Goal: Task Accomplishment & Management: Complete application form

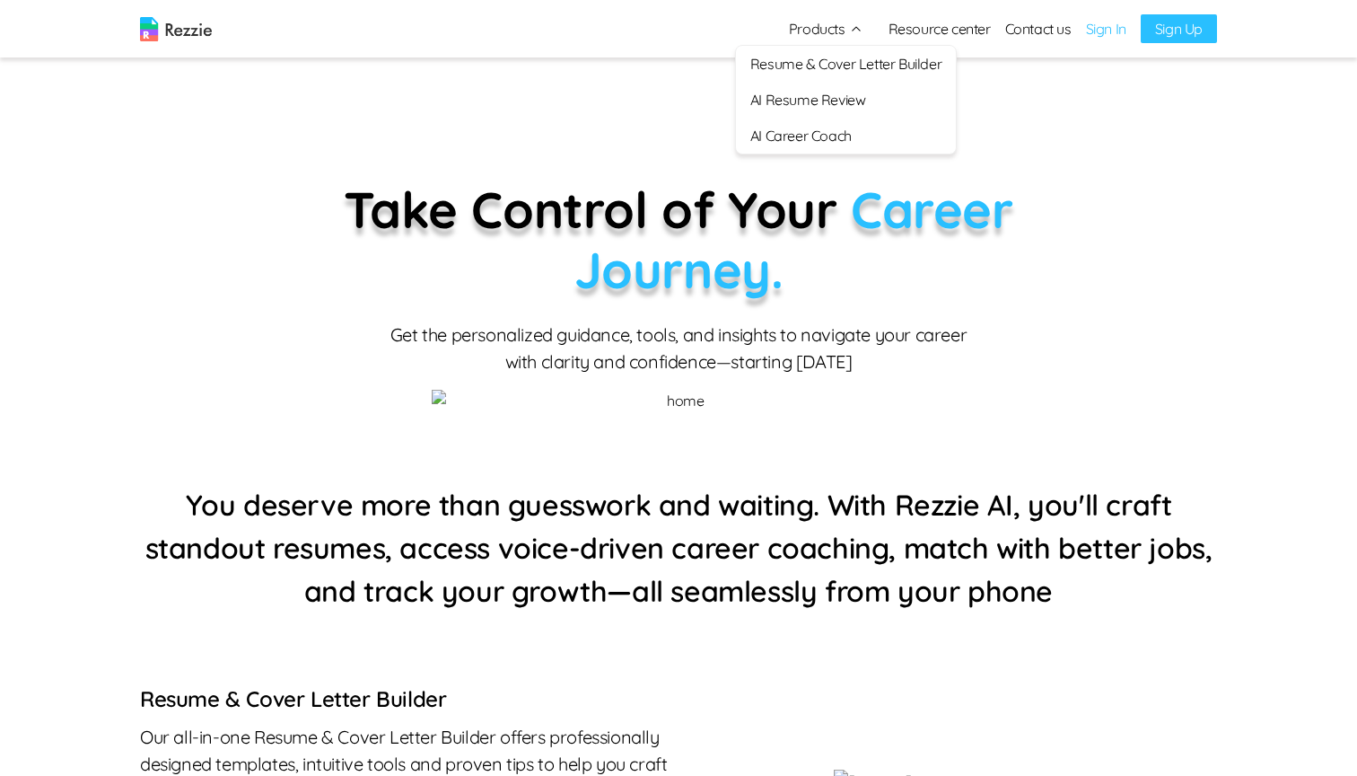
click at [810, 106] on link "AI Resume Review" at bounding box center [846, 100] width 220 height 36
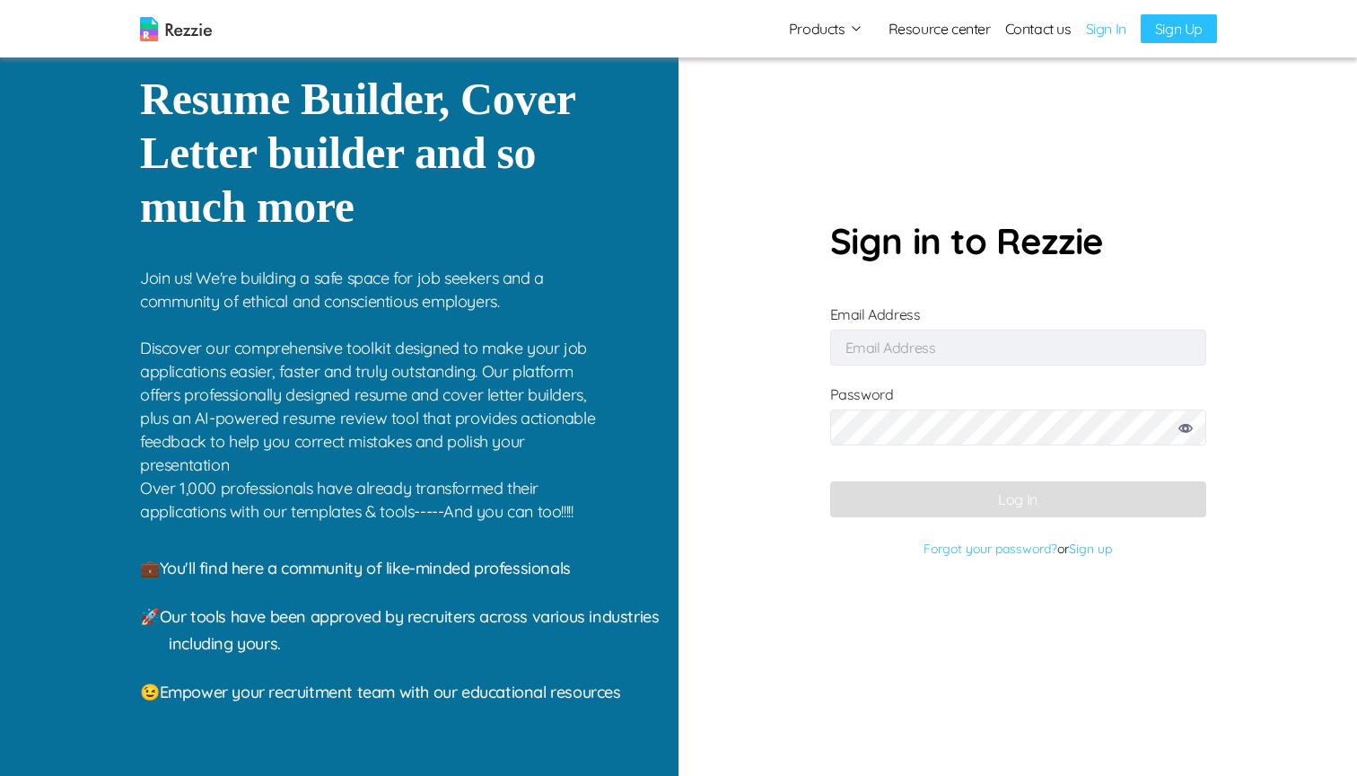
click at [980, 338] on input "Email Address" at bounding box center [1018, 347] width 376 height 36
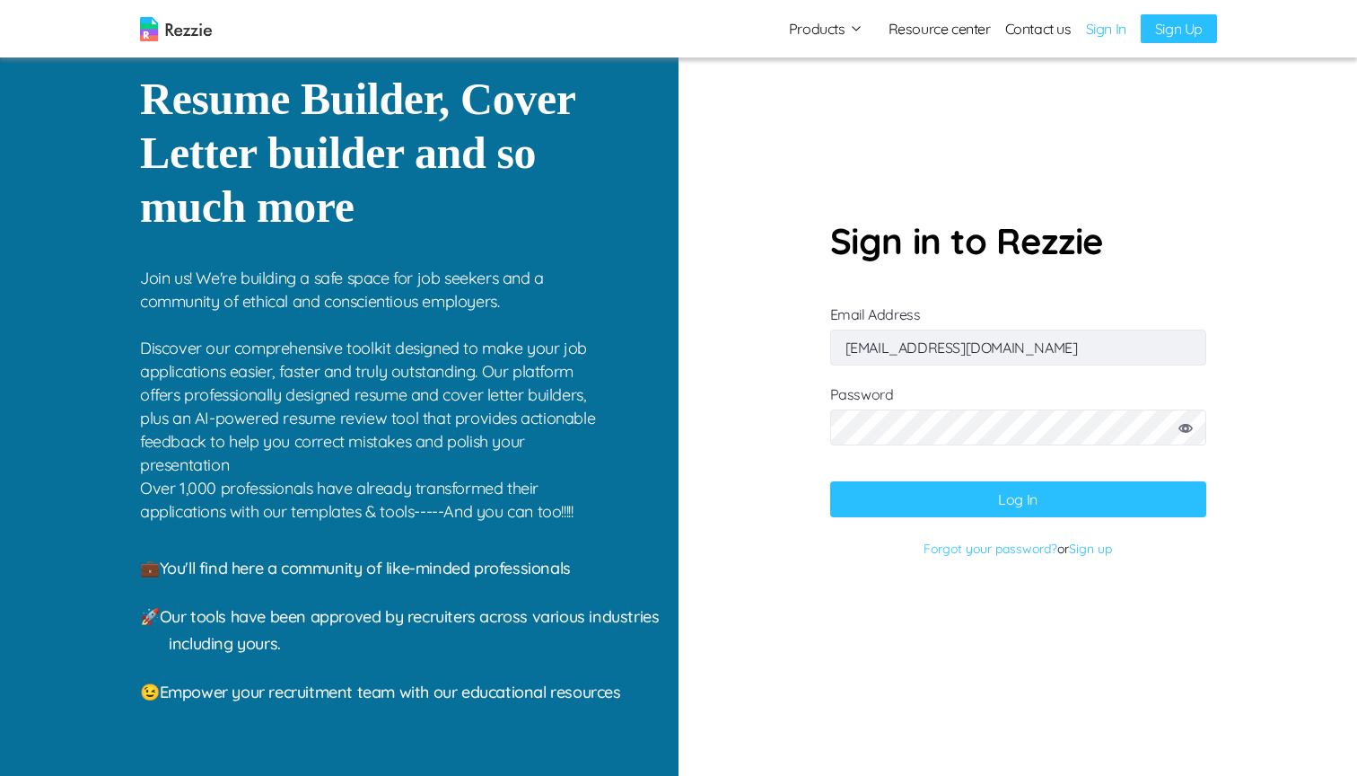
click at [896, 500] on button "Log In" at bounding box center [1018, 499] width 376 height 36
click at [934, 351] on input "simisophs+88@gmail.com" at bounding box center [1018, 347] width 376 height 36
click at [1000, 501] on button "Log In" at bounding box center [1018, 499] width 376 height 36
click at [927, 347] on input "simisophs+91@gmail.com" at bounding box center [1018, 347] width 376 height 36
type input "simisophs+9@gmail.com"
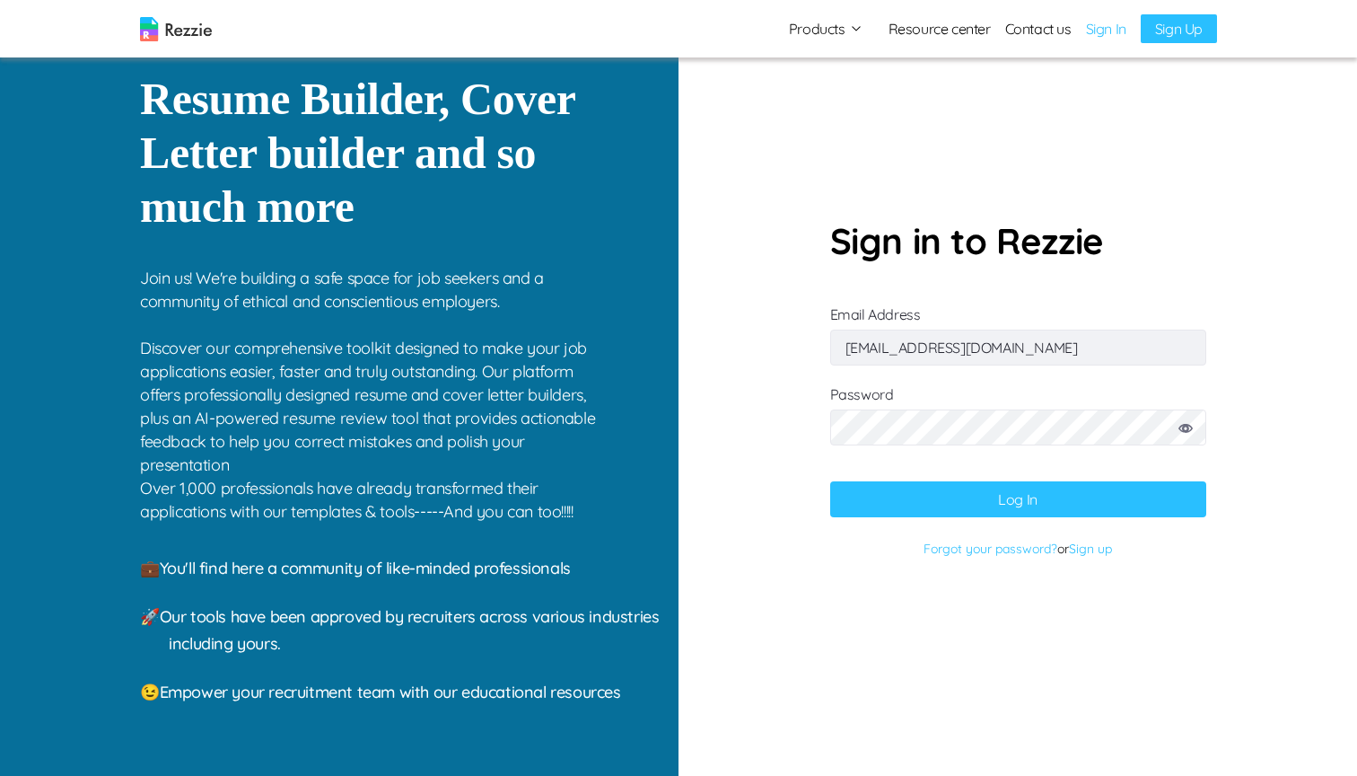
click at [1007, 494] on button "Log In" at bounding box center [1018, 499] width 376 height 36
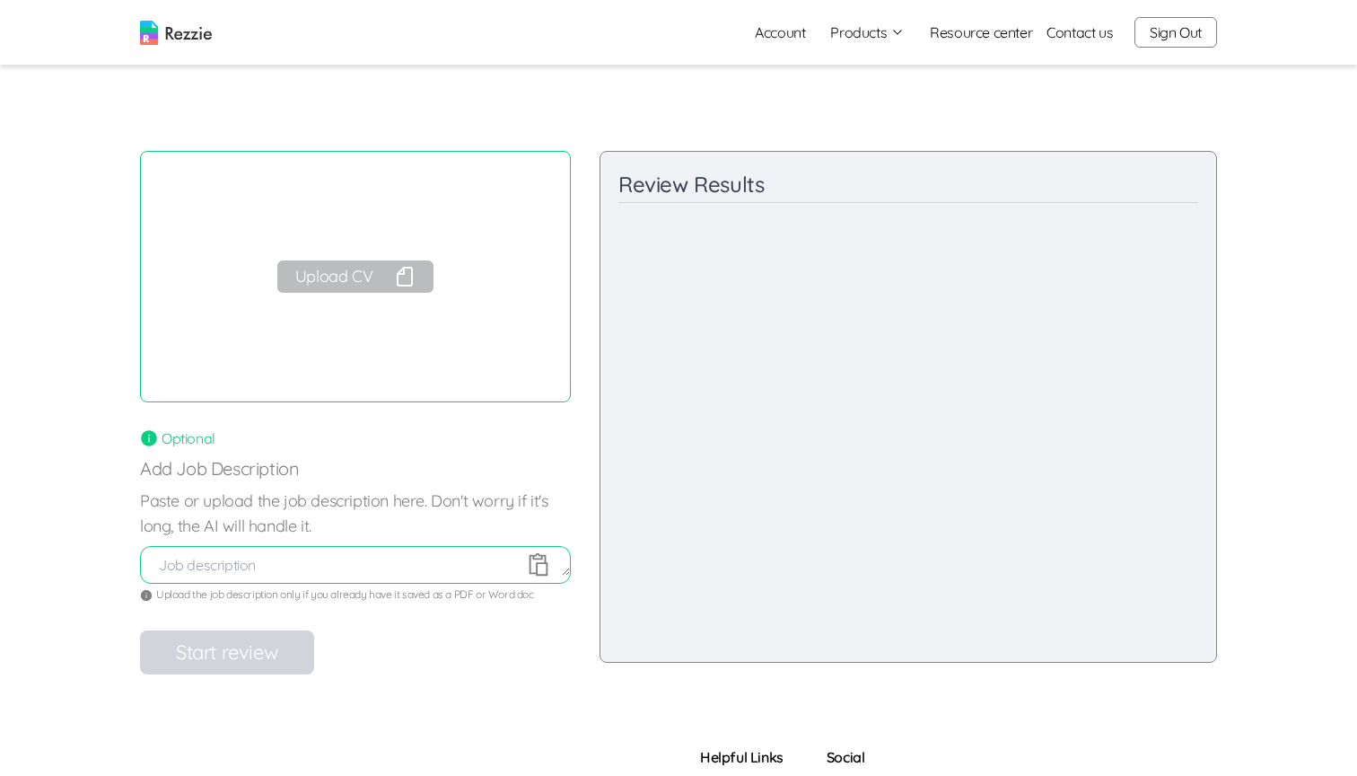
click at [361, 280] on button "Upload CV" at bounding box center [355, 276] width 156 height 32
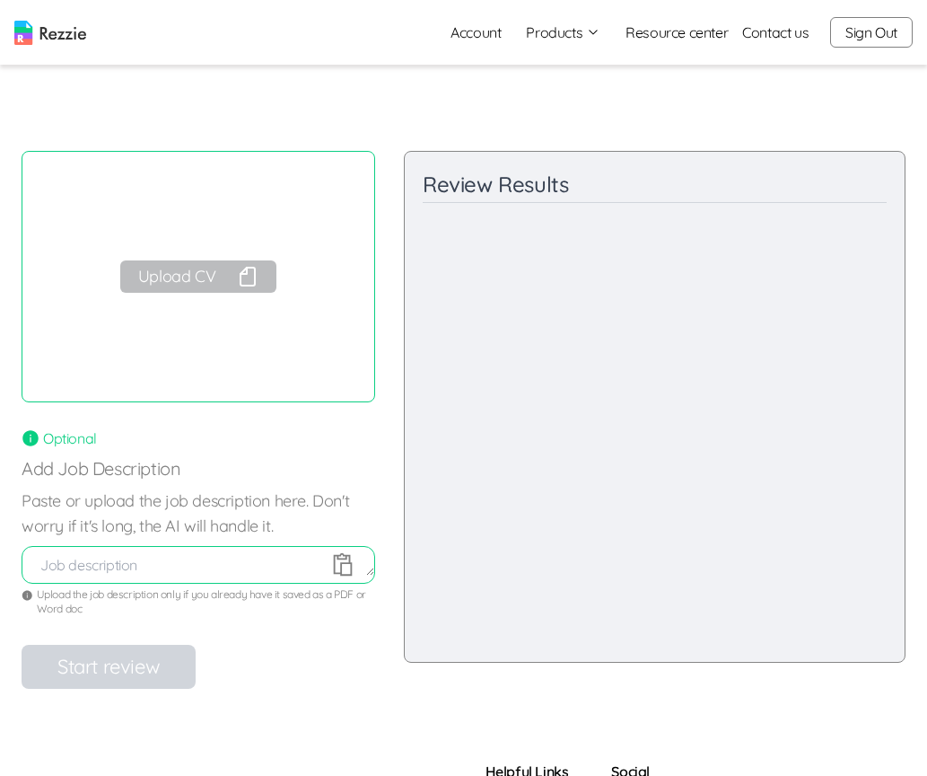
click at [37, 14] on div "Account Products Resume & Cover Letter Builder AI Resume Review AI Career Coach…" at bounding box center [463, 32] width 899 height 36
click at [41, 23] on img at bounding box center [50, 33] width 72 height 24
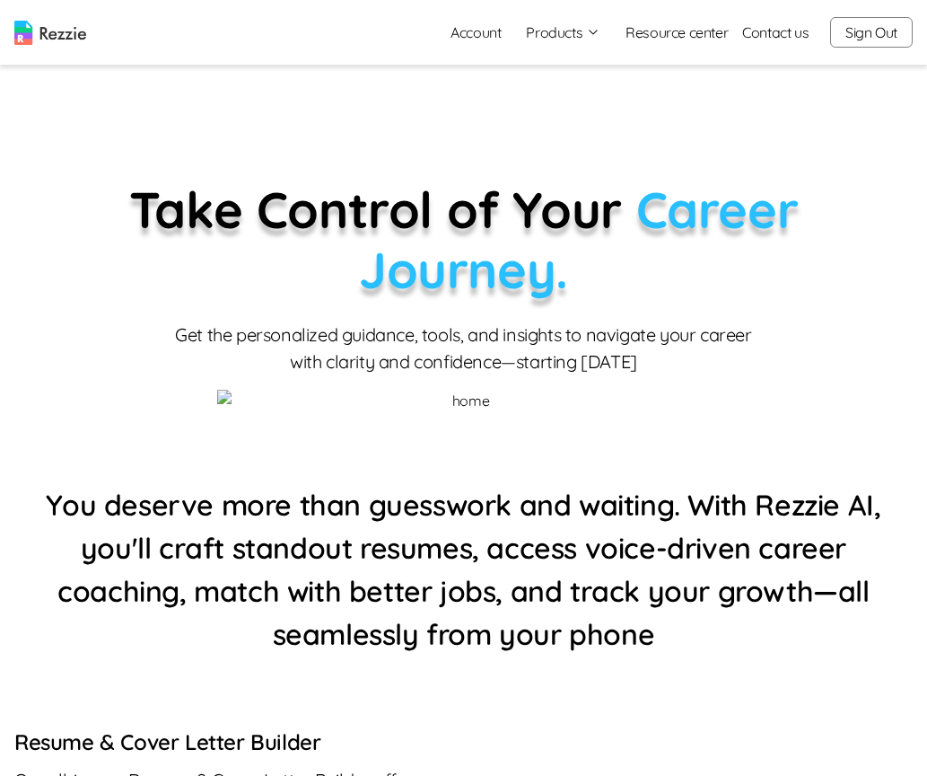
click at [581, 37] on button "Products" at bounding box center [563, 33] width 75 height 22
click at [541, 101] on link "AI Resume Review" at bounding box center [583, 103] width 220 height 36
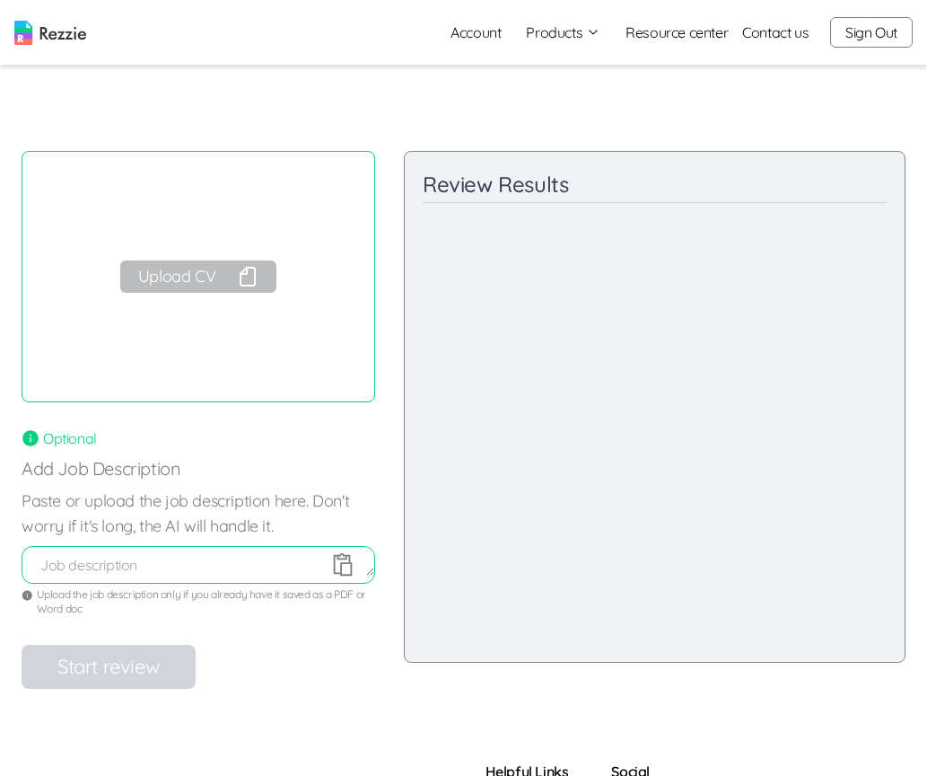
click at [206, 279] on button "Upload CV" at bounding box center [198, 276] width 156 height 32
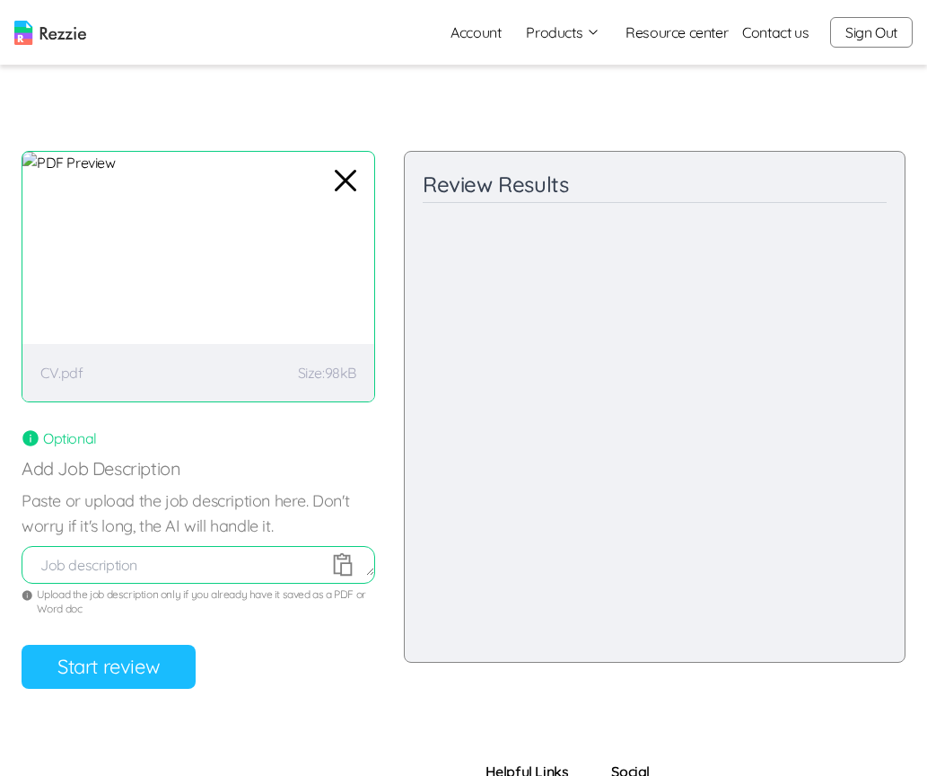
click at [133, 654] on button "Start review" at bounding box center [109, 667] width 174 height 44
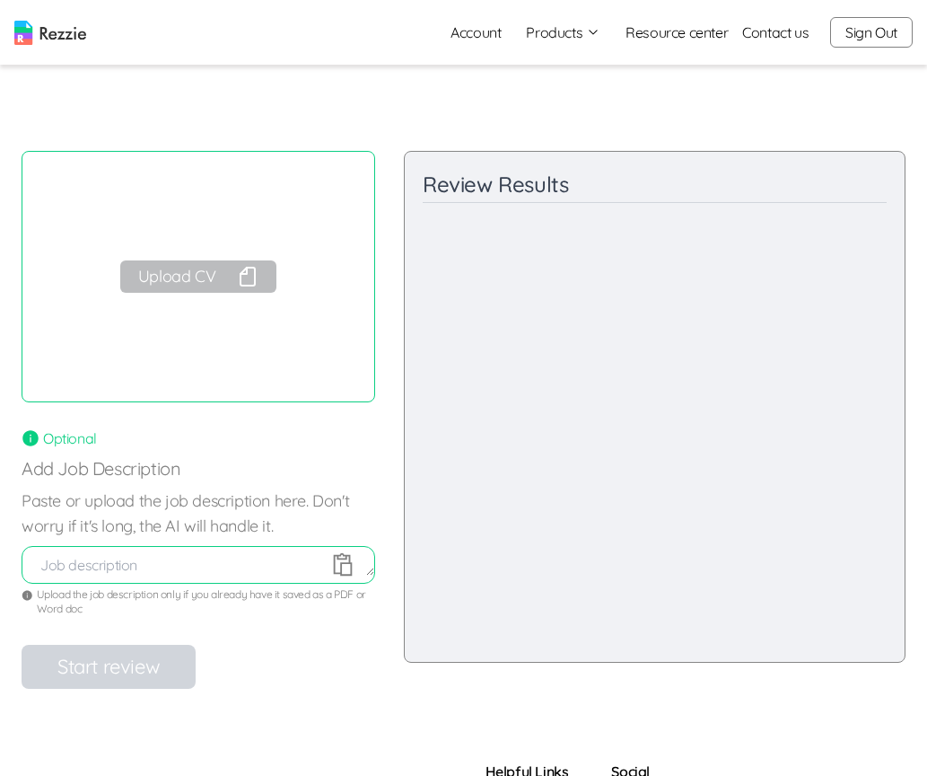
click at [168, 278] on button "Upload CV" at bounding box center [198, 276] width 156 height 32
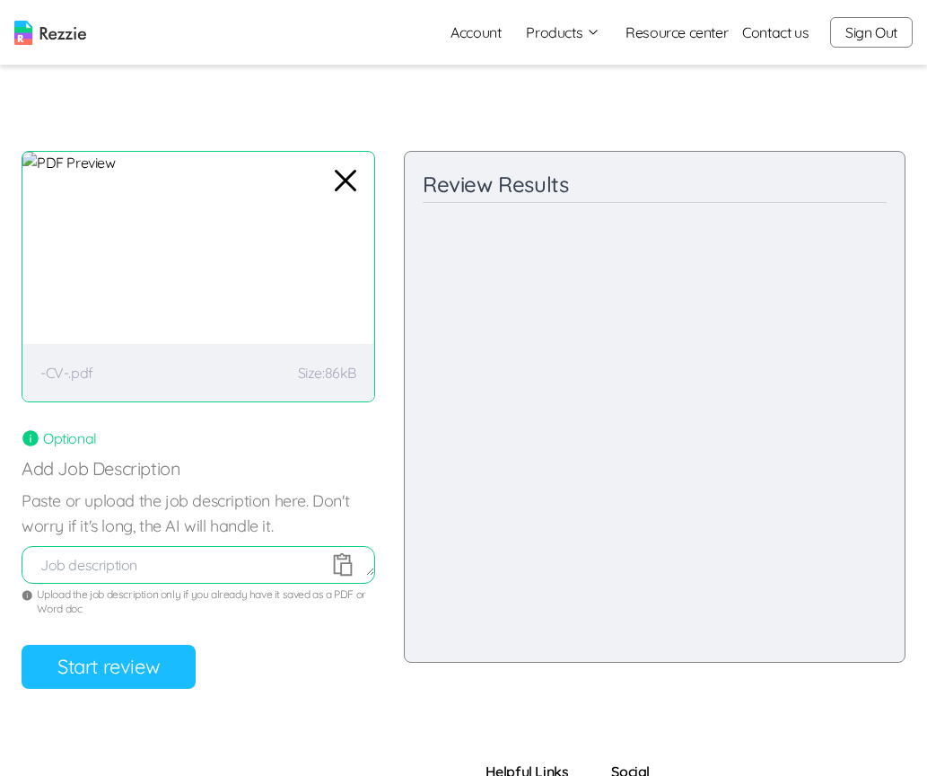
click at [141, 658] on button "Start review" at bounding box center [109, 667] width 174 height 44
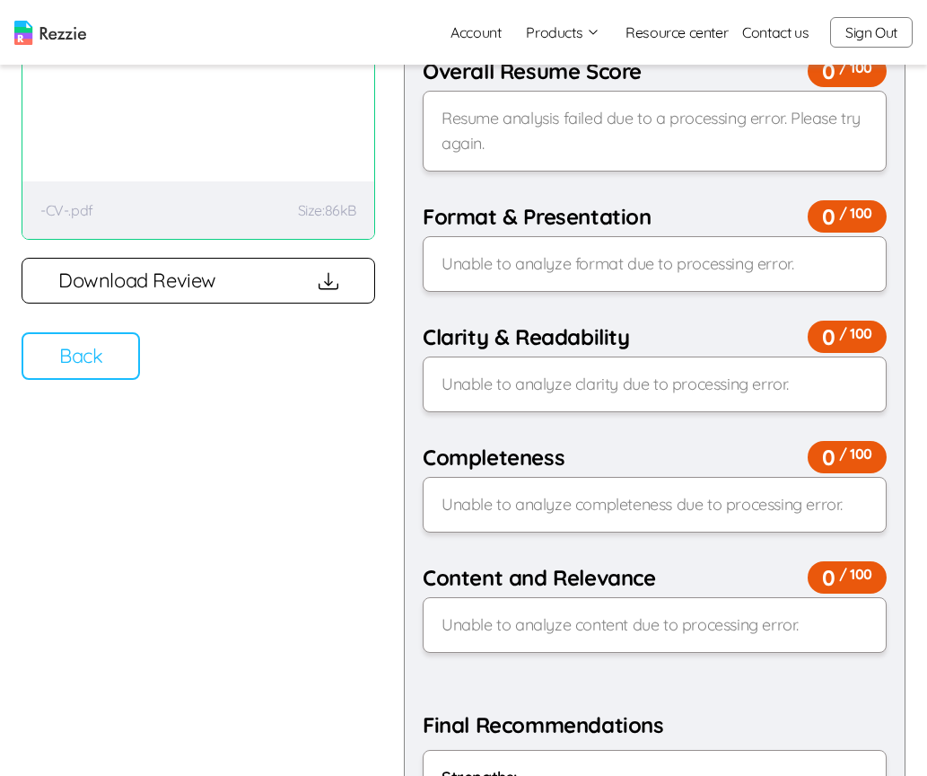
scroll to position [165, 0]
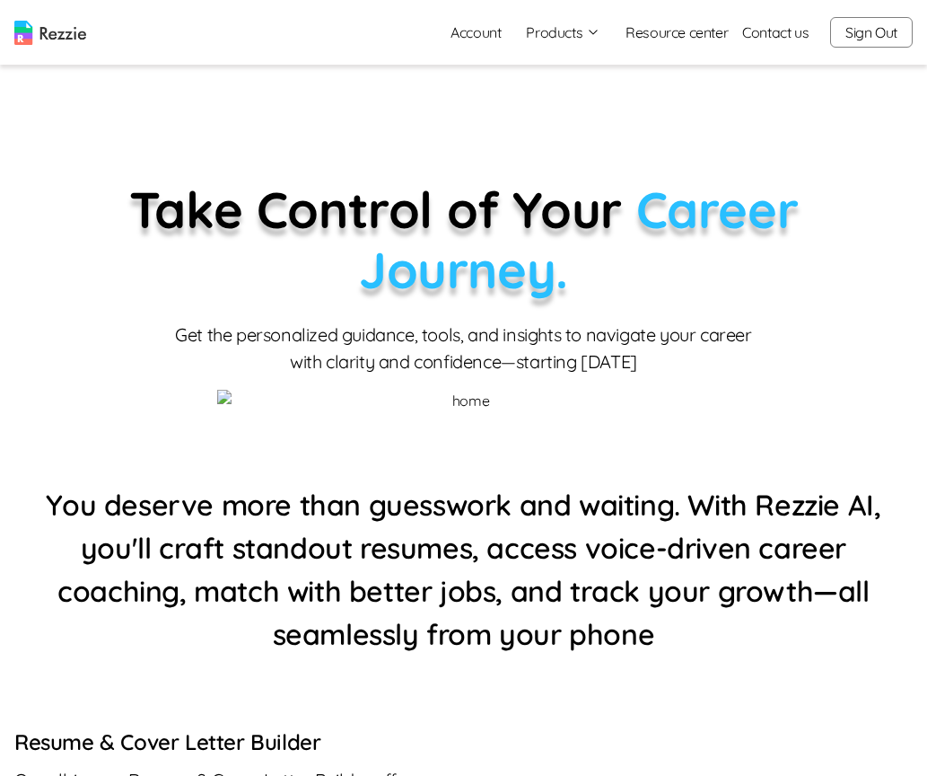
click at [568, 26] on button "Products" at bounding box center [563, 33] width 75 height 22
click at [575, 134] on link "AI Career Coach" at bounding box center [583, 139] width 220 height 36
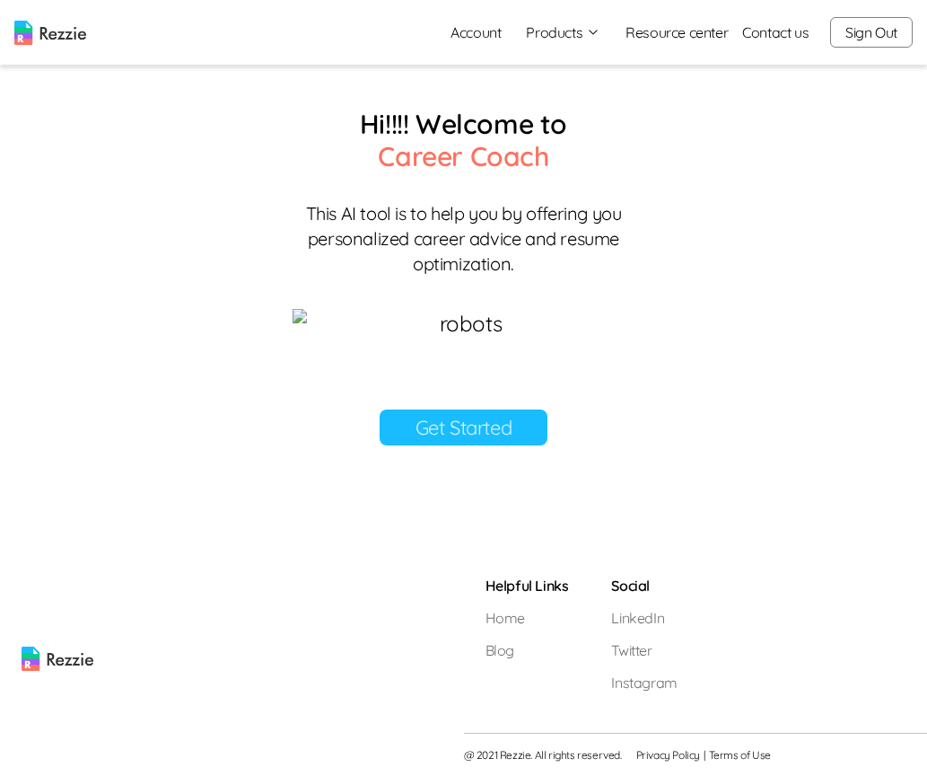
click at [467, 445] on link "Get Started" at bounding box center [464, 427] width 169 height 36
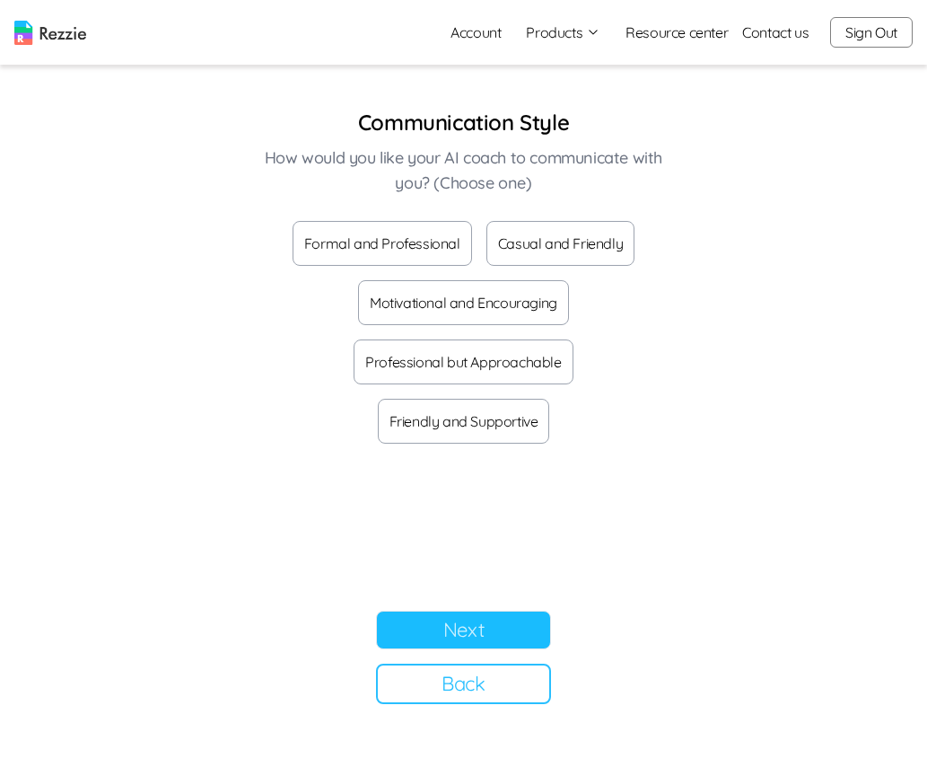
click at [338, 246] on button "Formal and Professional" at bounding box center [383, 243] width 180 height 45
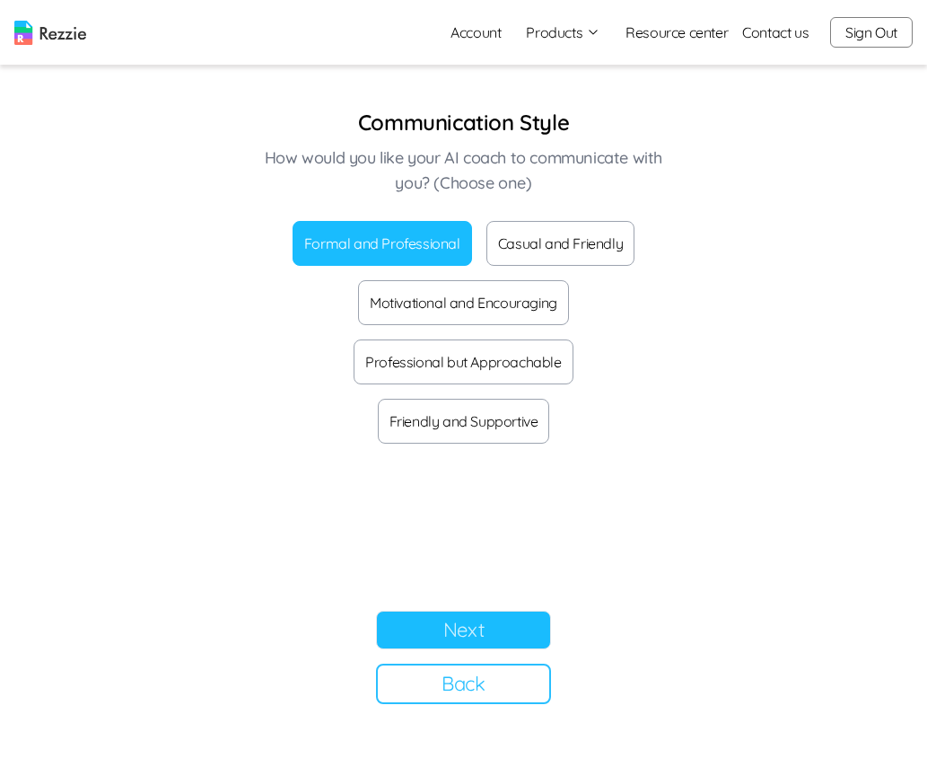
click at [445, 634] on button "Next" at bounding box center [463, 629] width 175 height 39
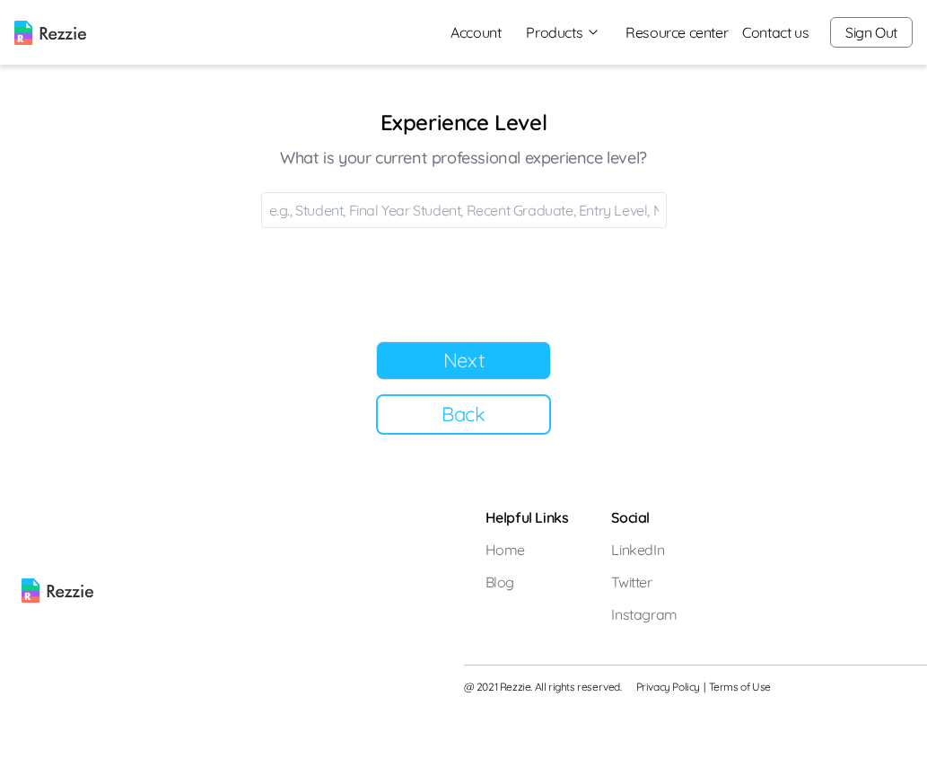
click at [389, 202] on input at bounding box center [464, 210] width 406 height 36
type input "Final year"
click at [476, 349] on button "Next" at bounding box center [463, 360] width 175 height 39
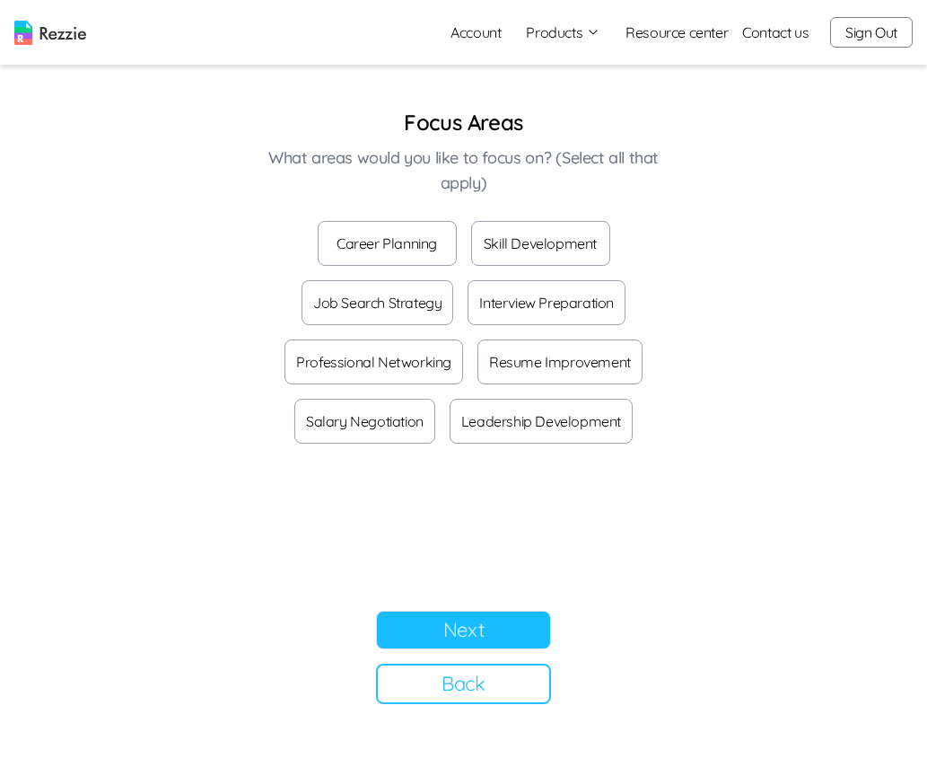
click at [367, 246] on button "Career Planning" at bounding box center [387, 243] width 139 height 45
click at [493, 636] on button "Next" at bounding box center [463, 629] width 175 height 39
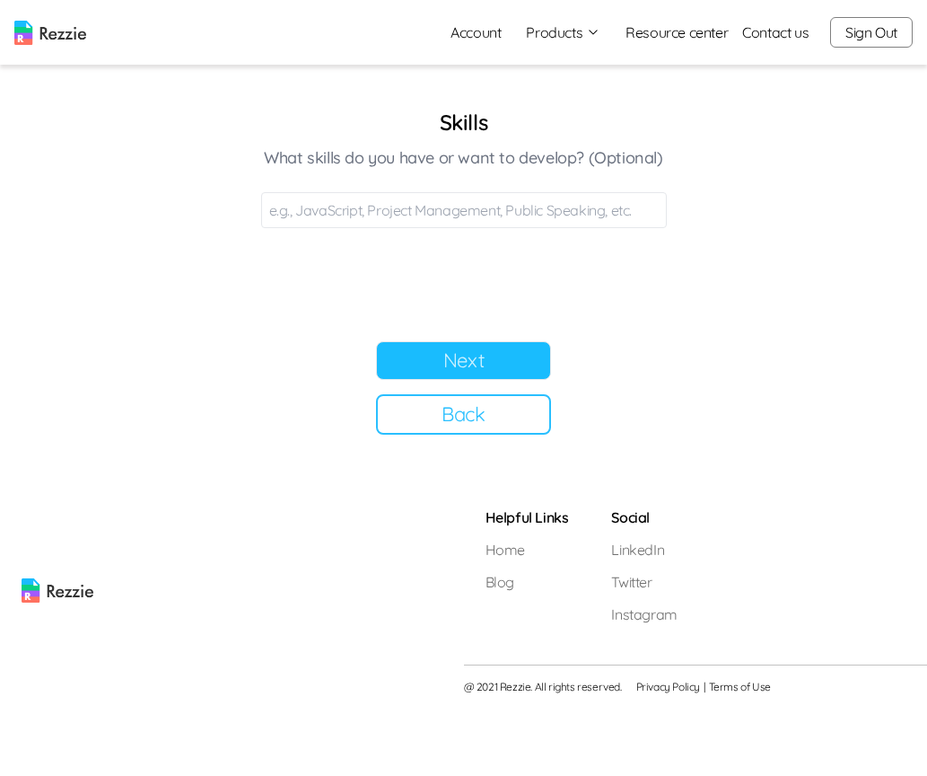
click at [389, 215] on input at bounding box center [464, 210] width 406 height 36
type input "JavaScript"
click at [501, 361] on button "Next" at bounding box center [463, 360] width 175 height 39
click at [416, 210] on input at bounding box center [464, 210] width 406 height 36
type input "Data analyst"
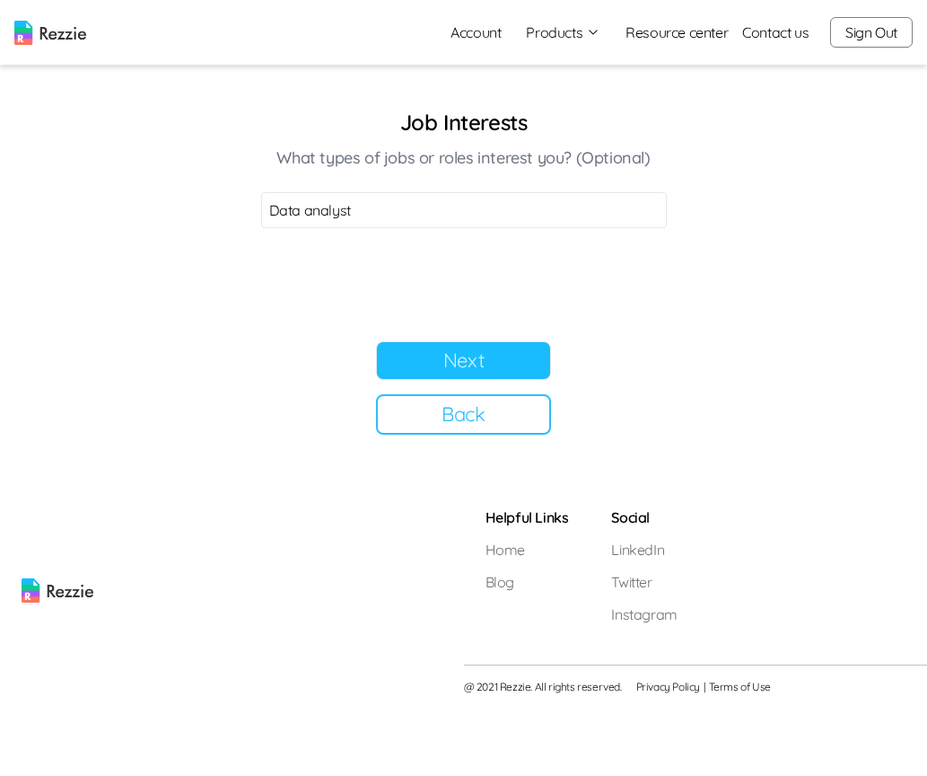
click at [444, 362] on button "Next" at bounding box center [463, 360] width 175 height 39
click at [423, 210] on input at bounding box center [464, 210] width 406 height 36
type input "Promotion"
click at [476, 347] on button "Next" at bounding box center [463, 360] width 175 height 39
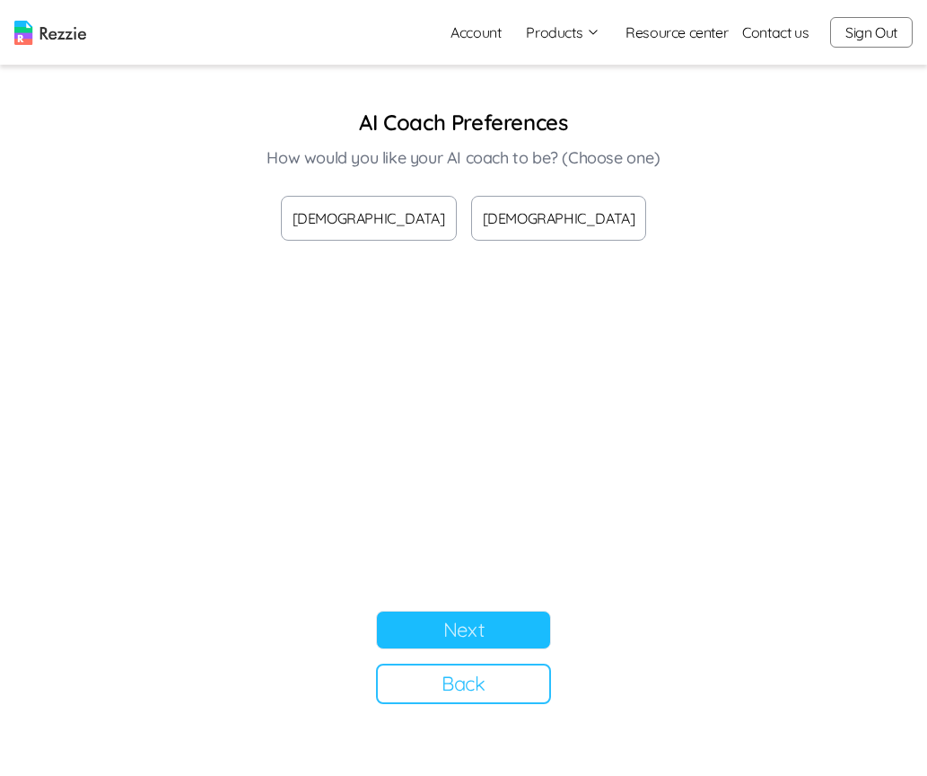
click at [513, 223] on button "[DEMOGRAPHIC_DATA]" at bounding box center [559, 218] width 176 height 45
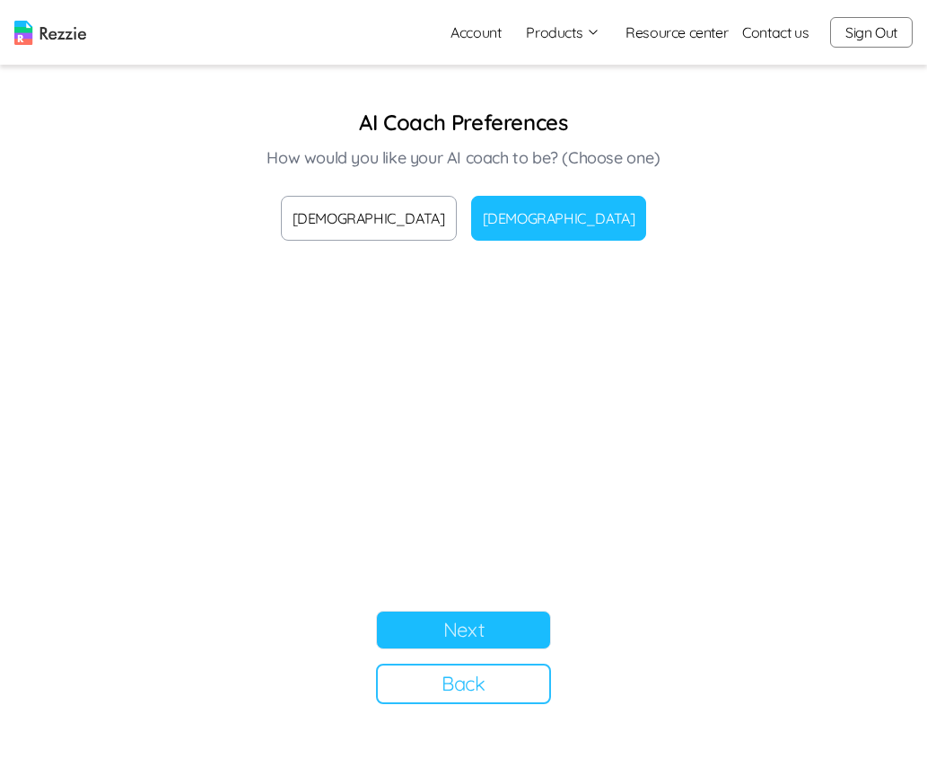
click at [458, 632] on button "Next" at bounding box center [463, 629] width 175 height 39
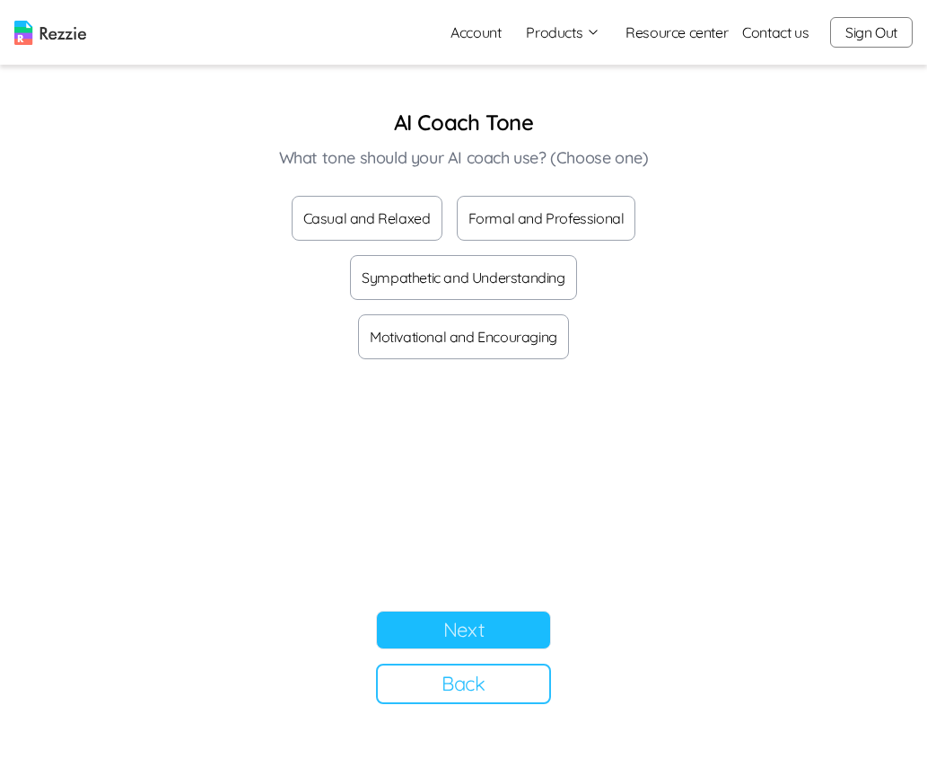
click at [385, 223] on button "Casual and Relaxed" at bounding box center [367, 218] width 151 height 45
click at [473, 609] on section "AI Coach Tone What tone should your AI coach use? (Choose one) Casual and Relax…" at bounding box center [464, 406] width 449 height 596
click at [453, 628] on button "Next" at bounding box center [463, 629] width 175 height 39
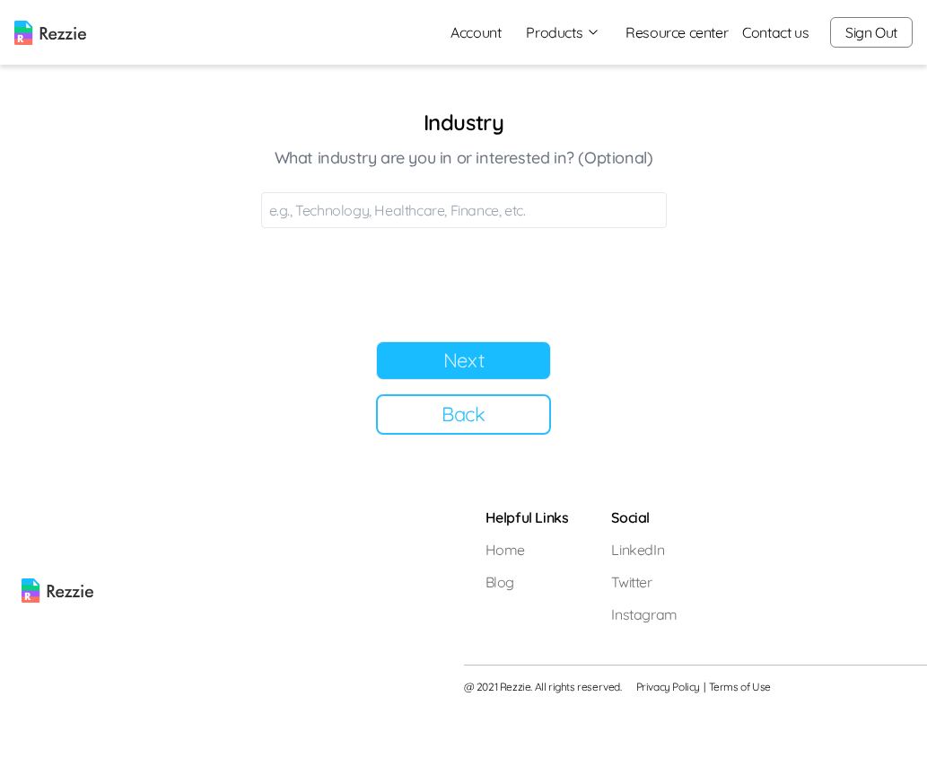
click at [421, 207] on input at bounding box center [464, 210] width 406 height 36
type input "Technology"
click at [465, 355] on button "Next" at bounding box center [463, 360] width 175 height 39
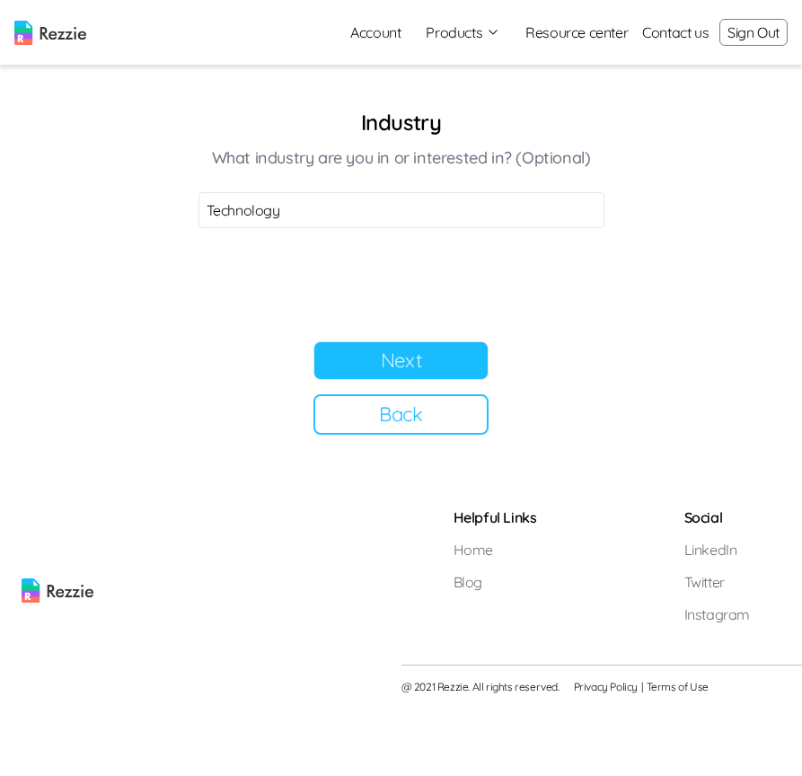
click at [737, 24] on button "Sign Out" at bounding box center [753, 32] width 68 height 27
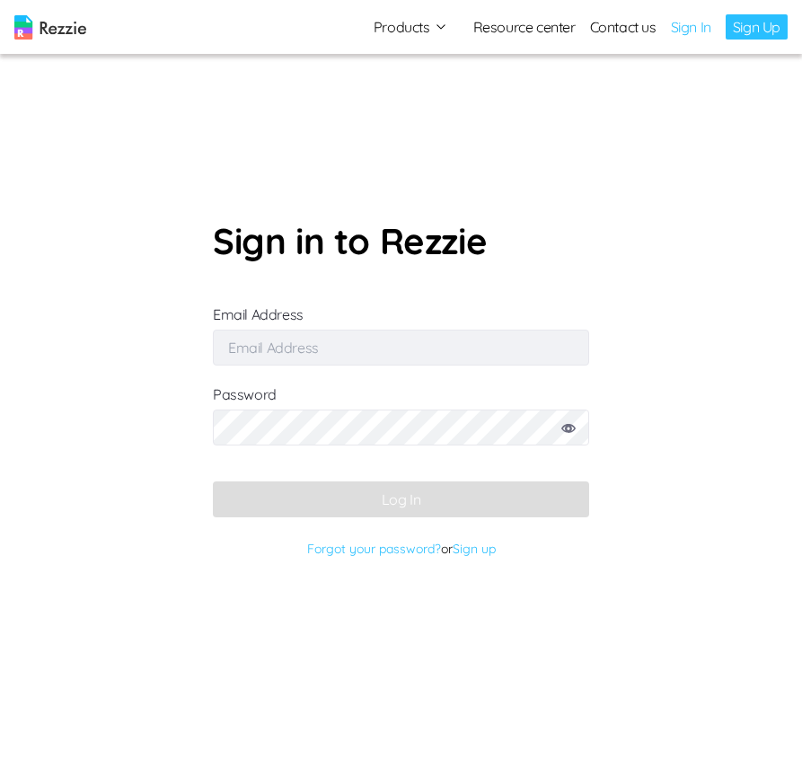
click at [755, 32] on link "Sign Up" at bounding box center [756, 26] width 62 height 25
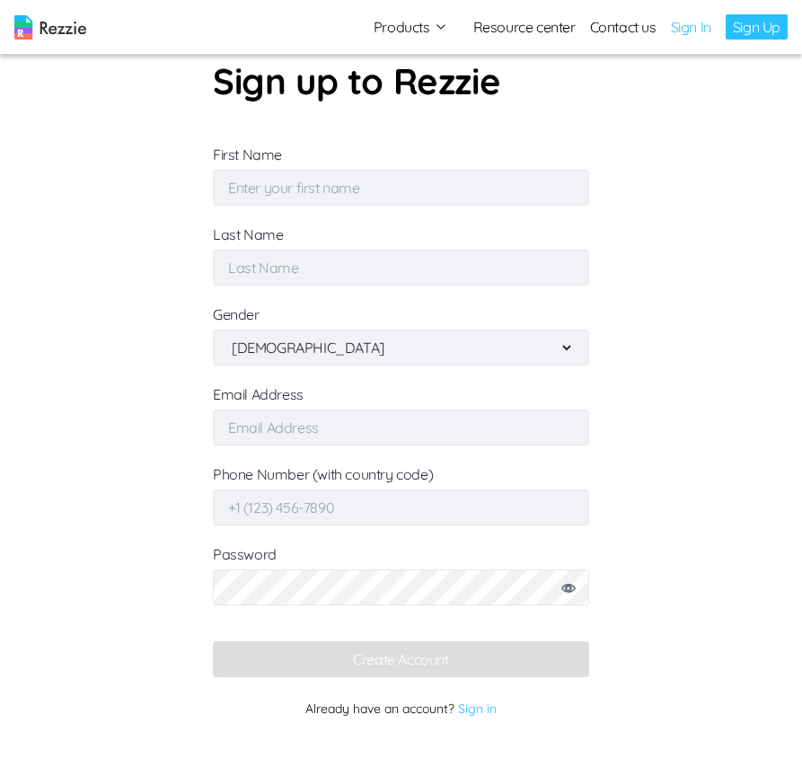
click at [337, 196] on input "First Name" at bounding box center [401, 188] width 376 height 36
type input "Simi"
click at [365, 276] on input "Last Name" at bounding box center [401, 268] width 376 height 36
type input "Sophs"
click at [359, 350] on select "Male Female" at bounding box center [401, 347] width 346 height 34
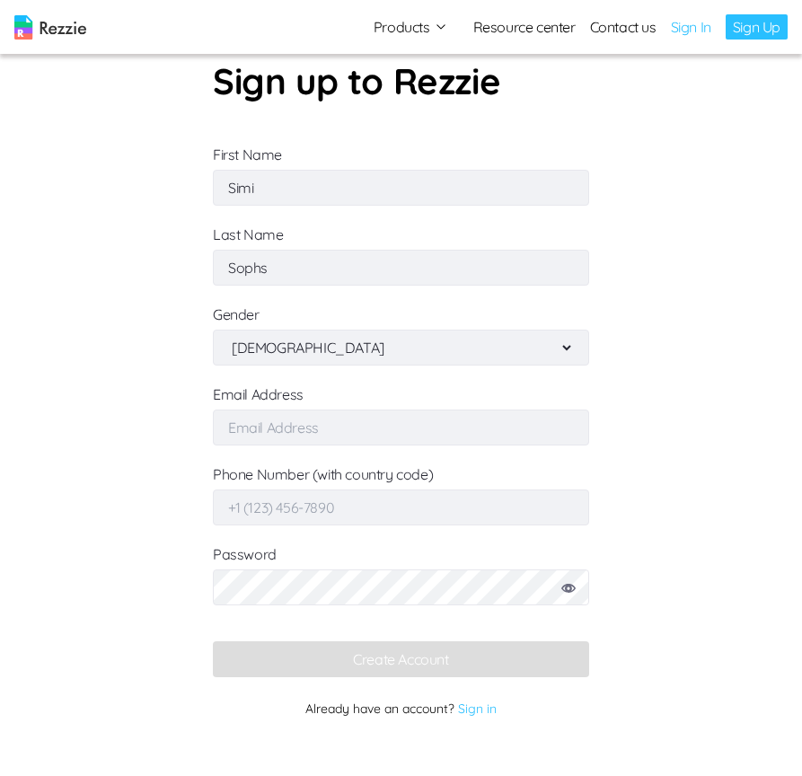
select select "female"
click at [228, 330] on select "Male Female" at bounding box center [401, 347] width 346 height 34
click at [364, 450] on form "Sign up to Rezzie First Name Simi Last Name Sophs Gender Male Female Email Addr…" at bounding box center [401, 388] width 376 height 668
click at [344, 425] on input "Email Address" at bounding box center [401, 427] width 376 height 36
type input "simisophs+9@gmail.com"
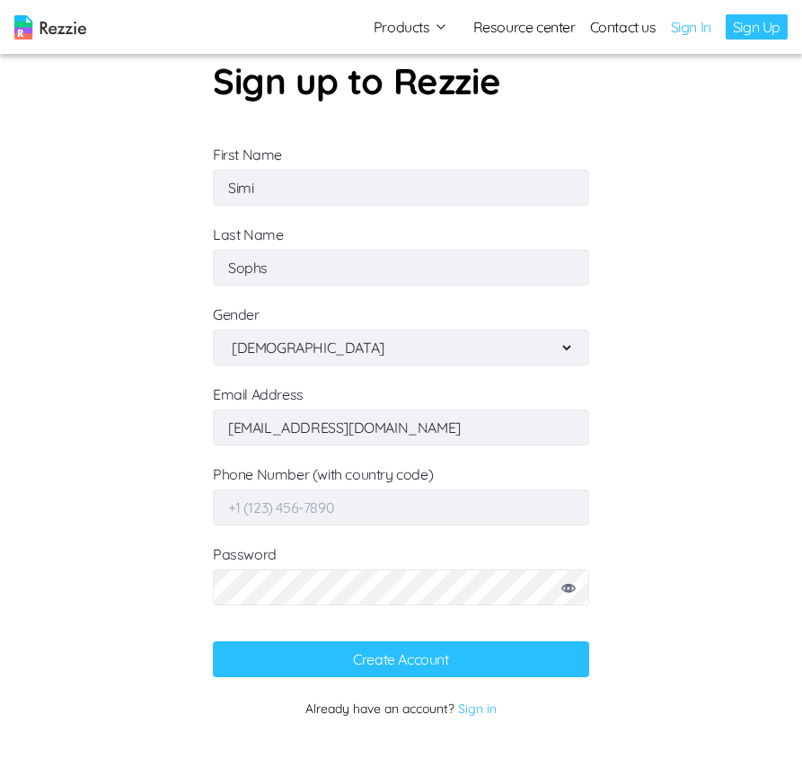
click at [338, 510] on input "Phone Number (with country code)" at bounding box center [401, 507] width 376 height 36
type input "+234810"
click at [306, 431] on input "simisophs+9@gmail.com" at bounding box center [401, 427] width 376 height 36
type input "simisophs+909@gmail.com"
click at [305, 508] on input "+234810" at bounding box center [401, 507] width 376 height 36
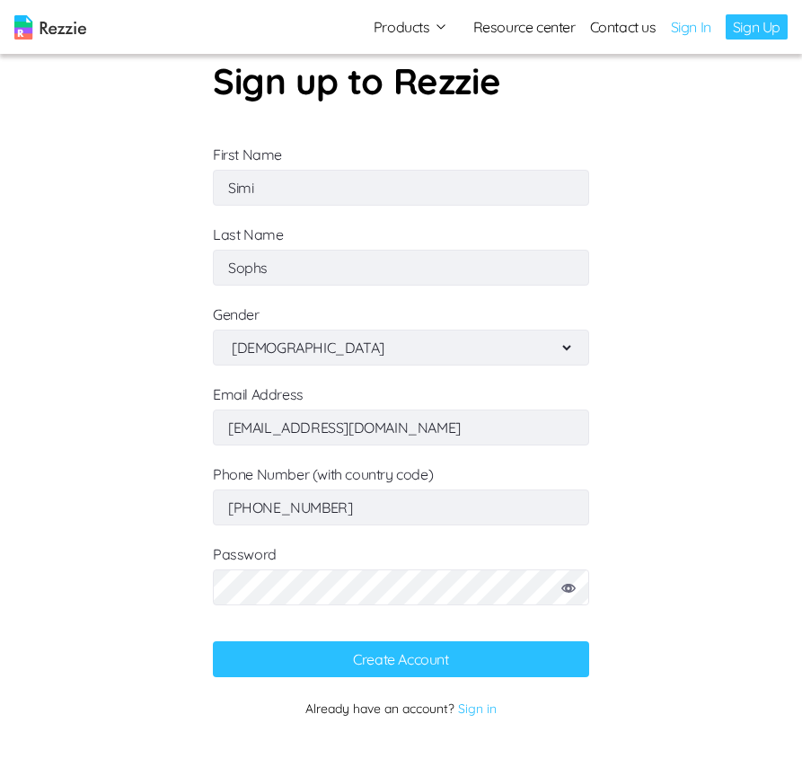
type input "+2348012345678"
click at [372, 660] on button "Create Account" at bounding box center [401, 659] width 376 height 36
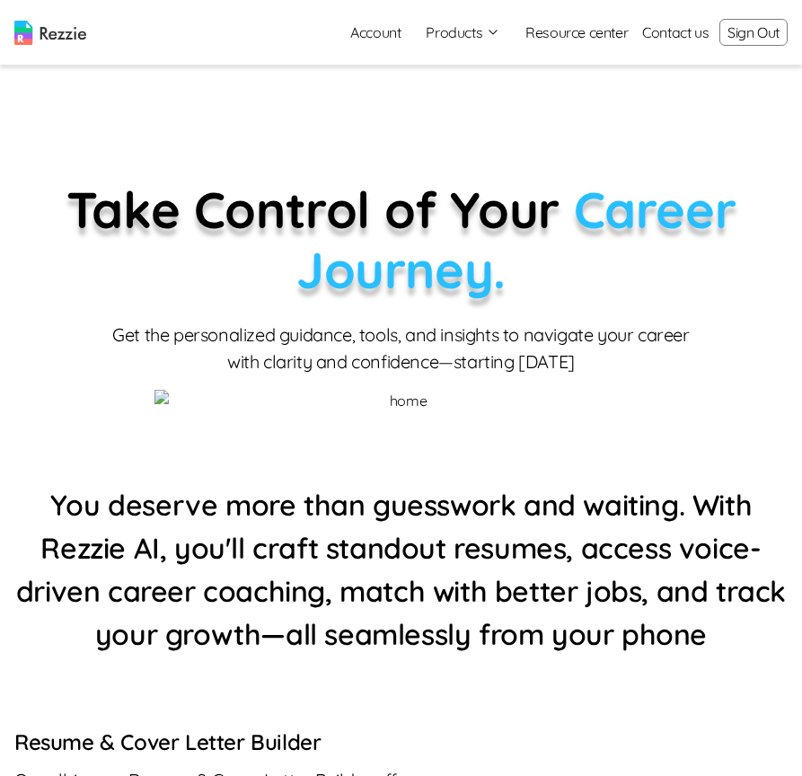
click at [478, 17] on div "Account Products Resume & Cover Letter Builder AI Resume Review AI Career Coach…" at bounding box center [562, 32] width 452 height 36
click at [478, 25] on button "Products" at bounding box center [463, 33] width 75 height 22
click at [447, 109] on link "AI Resume Review" at bounding box center [483, 103] width 220 height 36
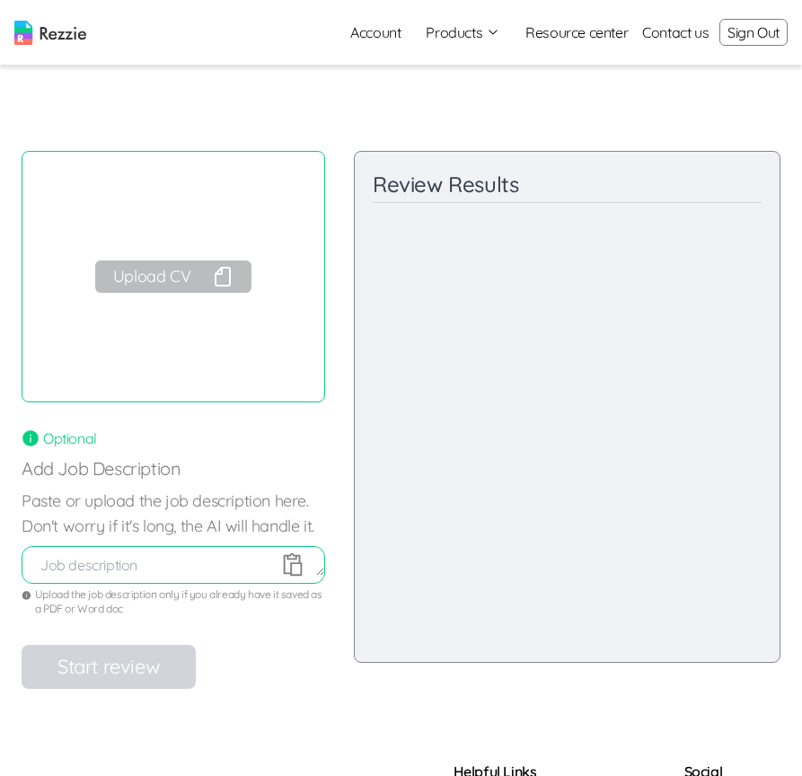
click at [468, 32] on button "Products" at bounding box center [463, 33] width 75 height 22
click at [463, 144] on link "AI Career Coach" at bounding box center [483, 139] width 220 height 36
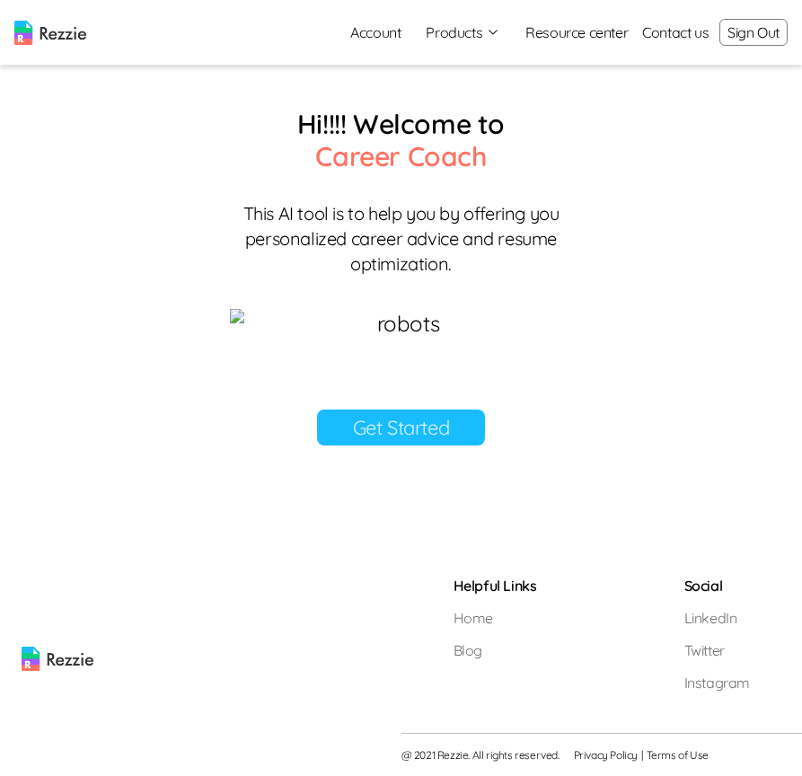
click at [391, 445] on link "Get Started" at bounding box center [401, 427] width 169 height 36
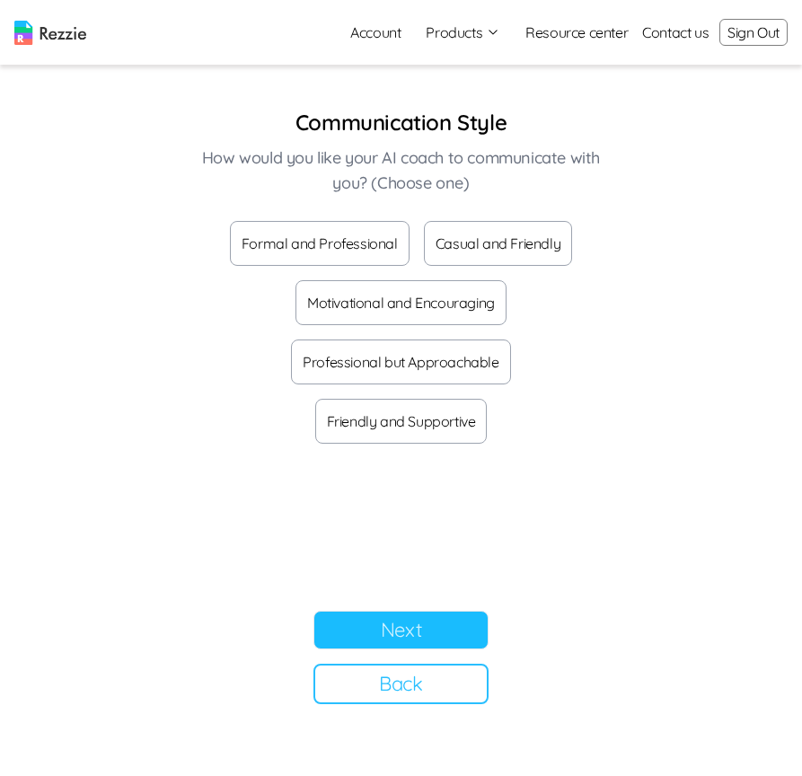
click at [312, 234] on button "Formal and Professional" at bounding box center [320, 243] width 180 height 45
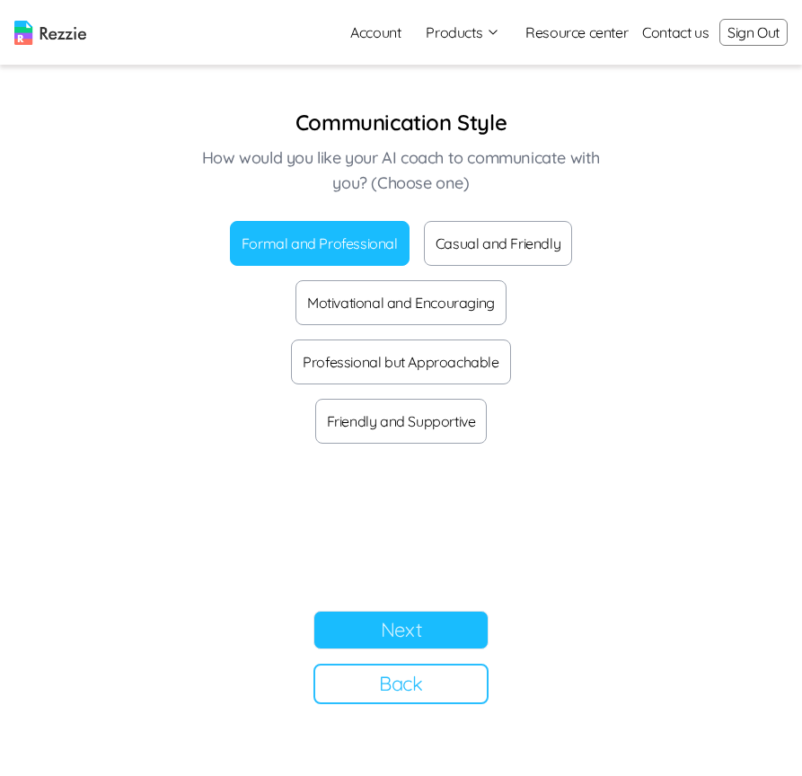
click at [369, 646] on button "Next" at bounding box center [400, 629] width 175 height 39
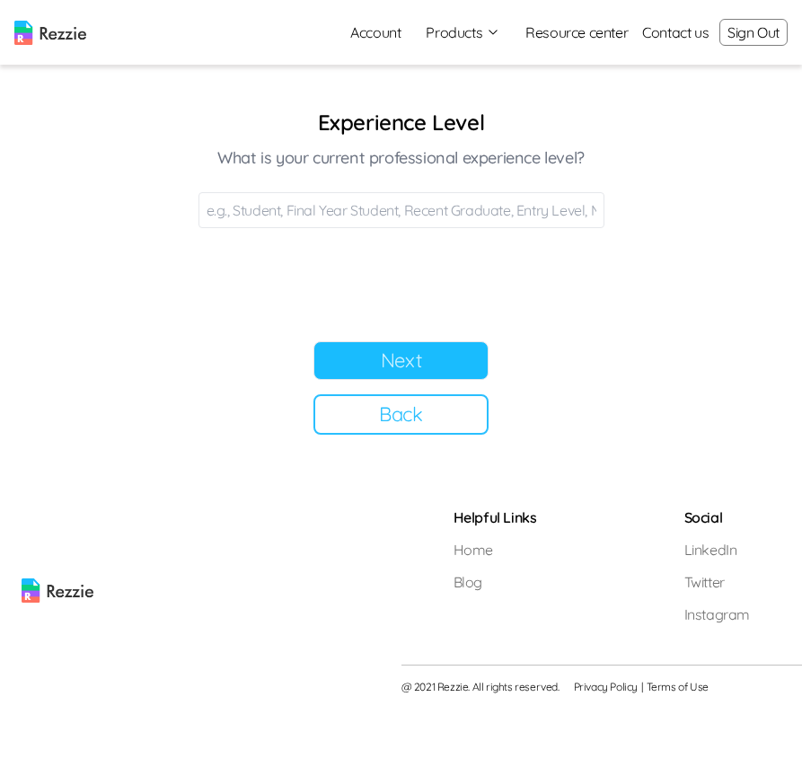
click at [323, 195] on input at bounding box center [401, 210] width 406 height 36
type input "Final year"
click at [429, 346] on button "Next" at bounding box center [400, 360] width 175 height 39
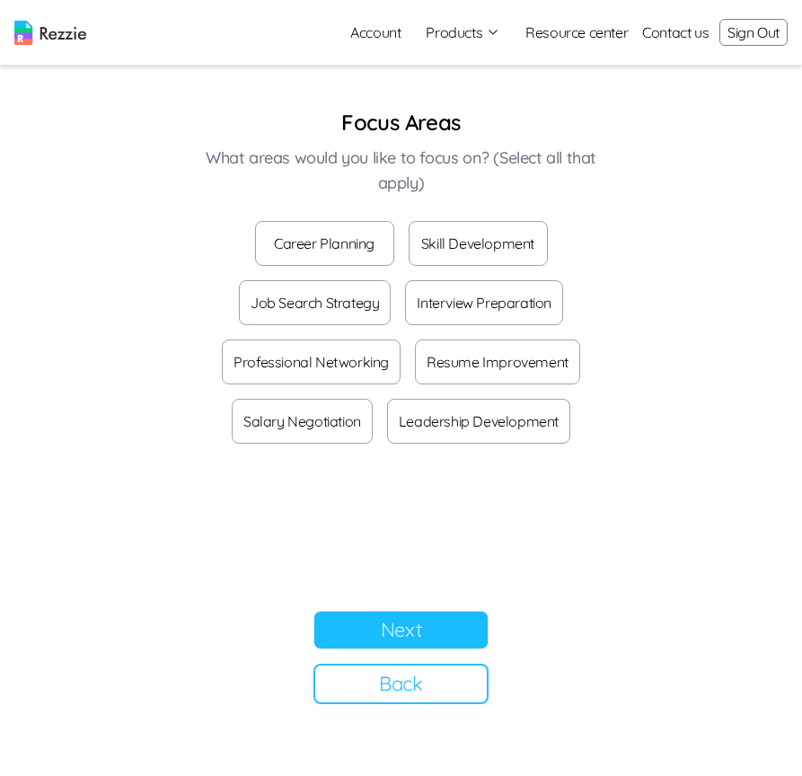
click at [349, 226] on button "Career Planning" at bounding box center [324, 243] width 139 height 45
click at [402, 640] on button "Next" at bounding box center [400, 629] width 175 height 39
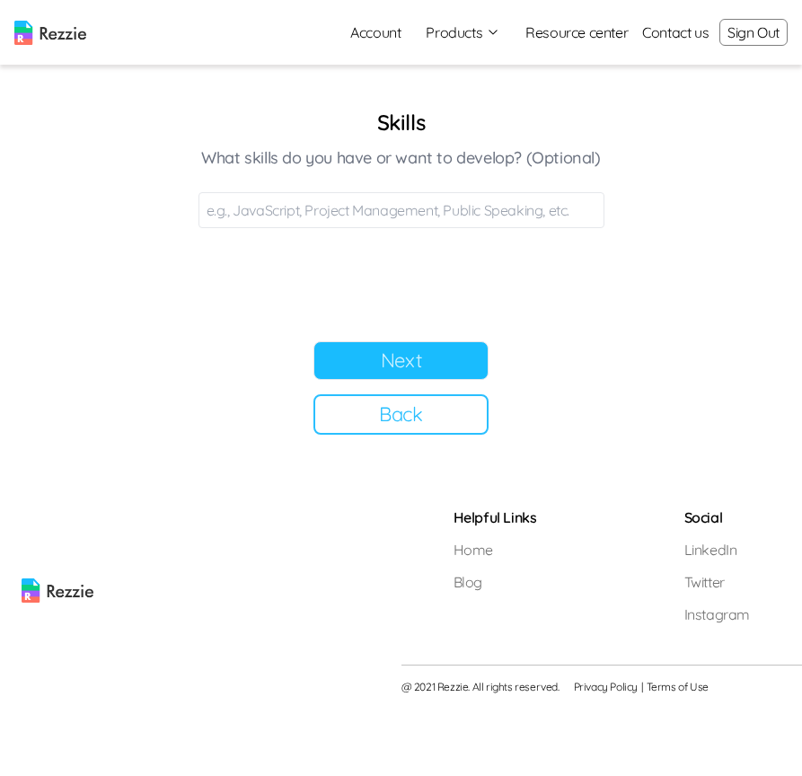
click at [365, 215] on input at bounding box center [401, 210] width 406 height 36
type input "Java"
click at [409, 364] on button "Next" at bounding box center [400, 360] width 175 height 39
click at [358, 204] on input at bounding box center [401, 210] width 406 height 36
type input "data analyst"
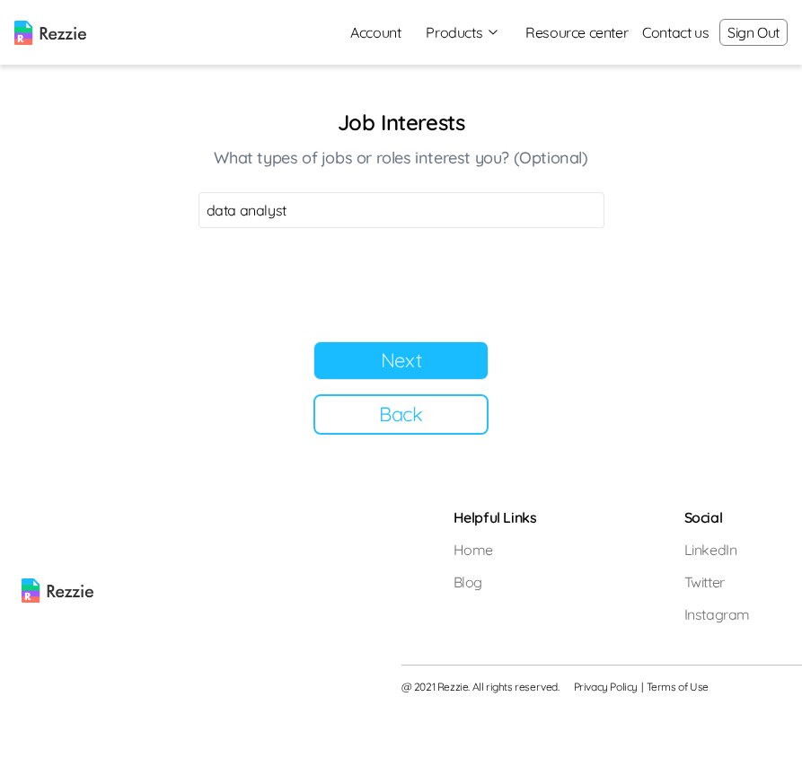
click at [404, 358] on button "Next" at bounding box center [400, 360] width 175 height 39
click at [341, 214] on input at bounding box center [401, 210] width 406 height 36
type input "Promotion"
click at [411, 357] on button "Next" at bounding box center [400, 360] width 175 height 39
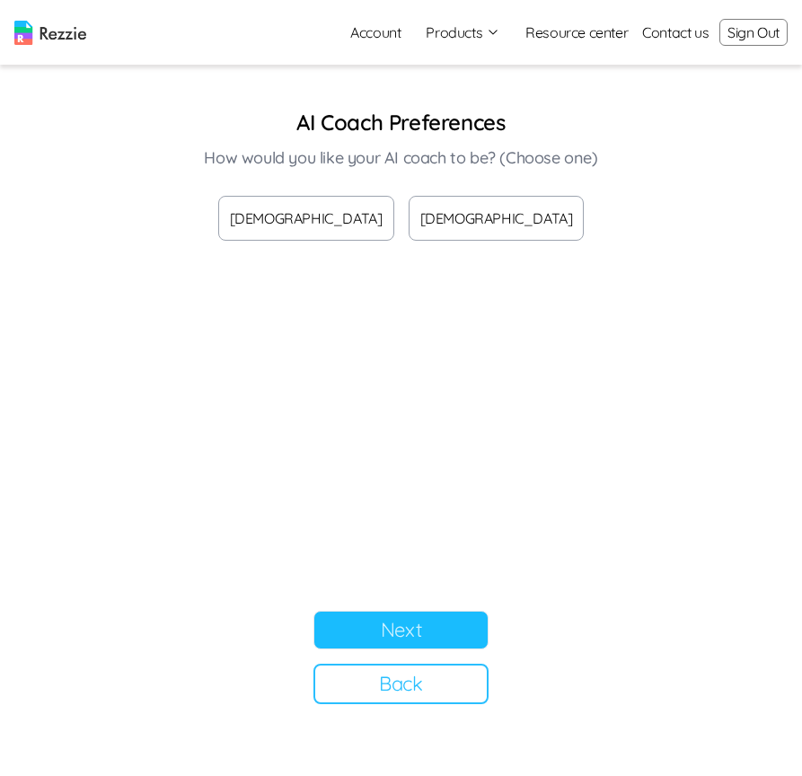
click at [446, 210] on button "[DEMOGRAPHIC_DATA]" at bounding box center [496, 218] width 176 height 45
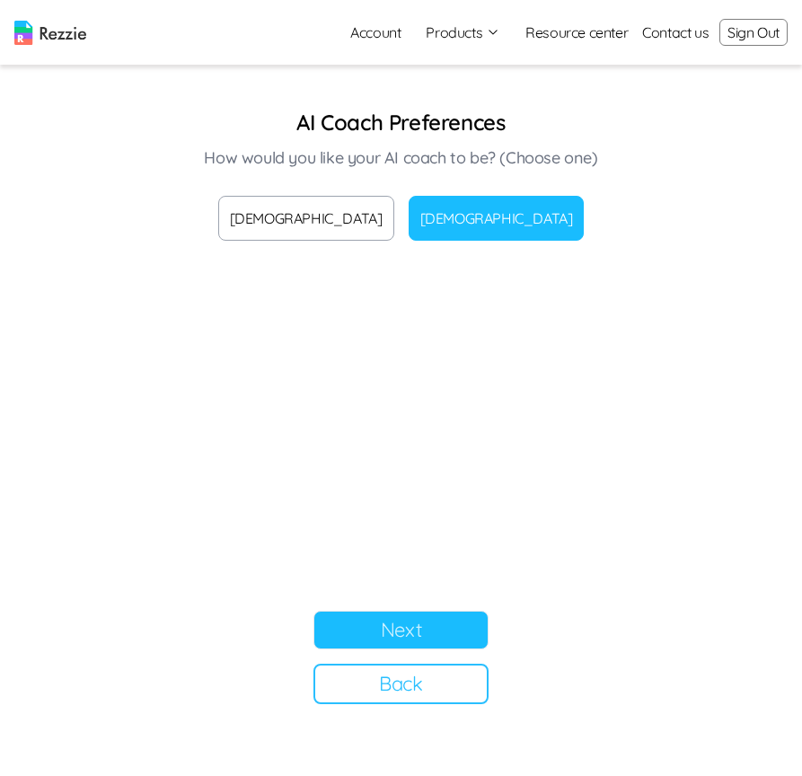
click at [411, 628] on button "Next" at bounding box center [400, 629] width 175 height 39
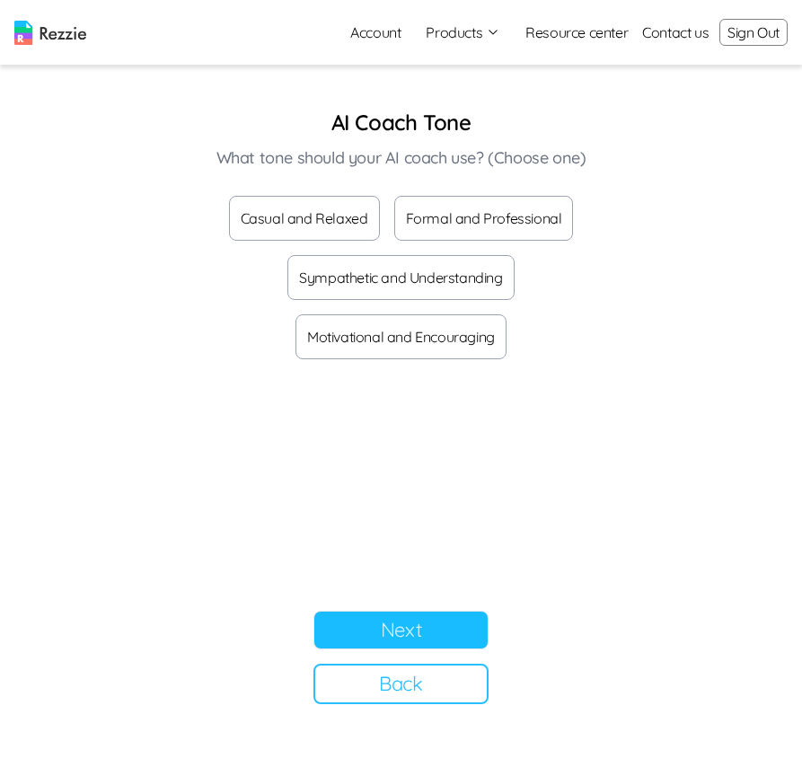
click at [310, 201] on button "Casual and Relaxed" at bounding box center [304, 218] width 151 height 45
click at [338, 622] on button "Next" at bounding box center [400, 629] width 175 height 39
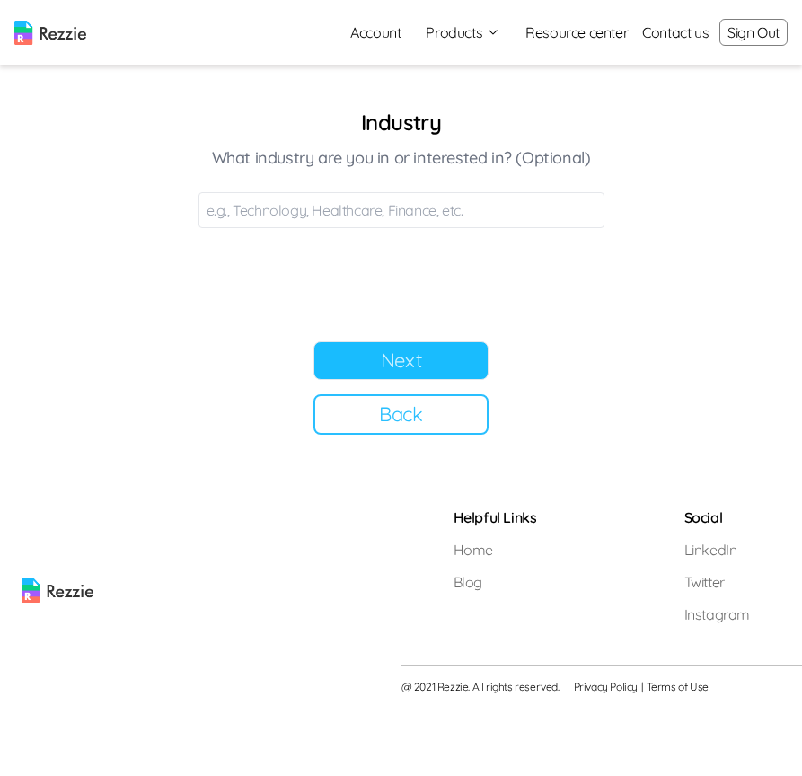
click at [365, 198] on input at bounding box center [401, 210] width 406 height 36
type input "Technology"
click at [388, 362] on button "Next" at bounding box center [400, 360] width 175 height 39
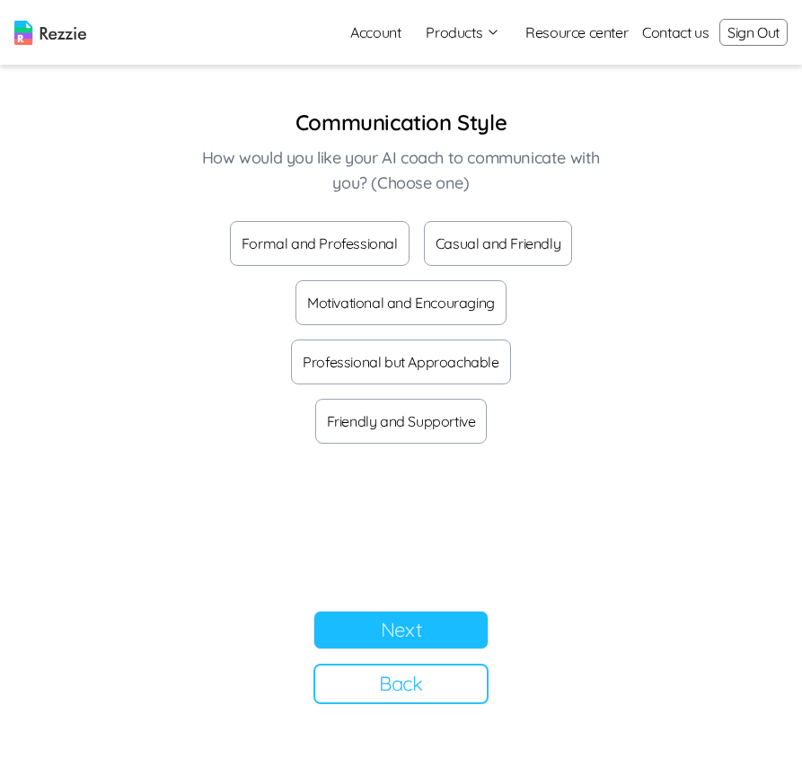
click at [345, 250] on button "Formal and Professional" at bounding box center [320, 243] width 180 height 45
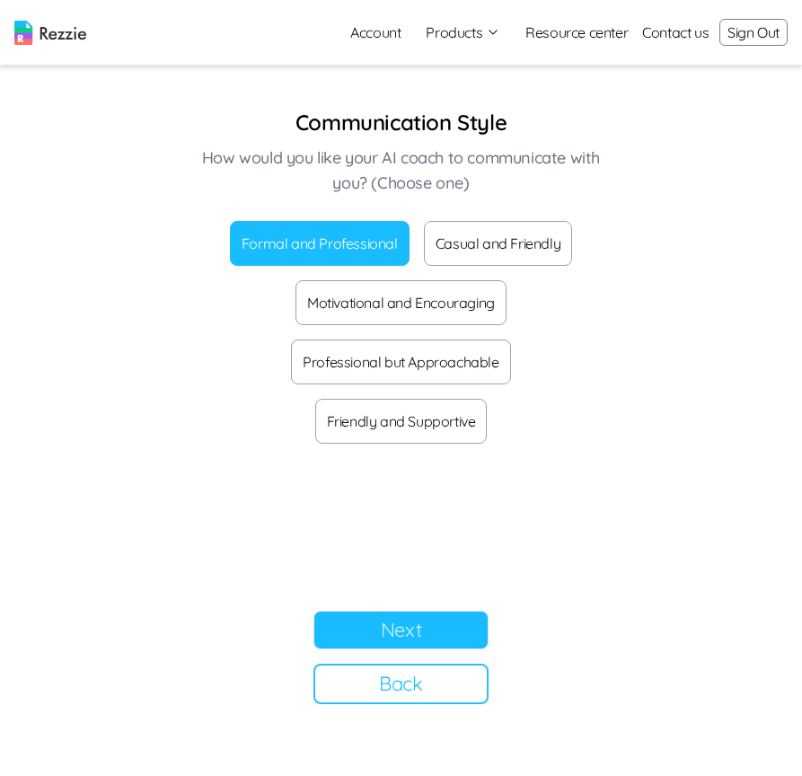
click at [393, 622] on button "Next" at bounding box center [400, 629] width 175 height 39
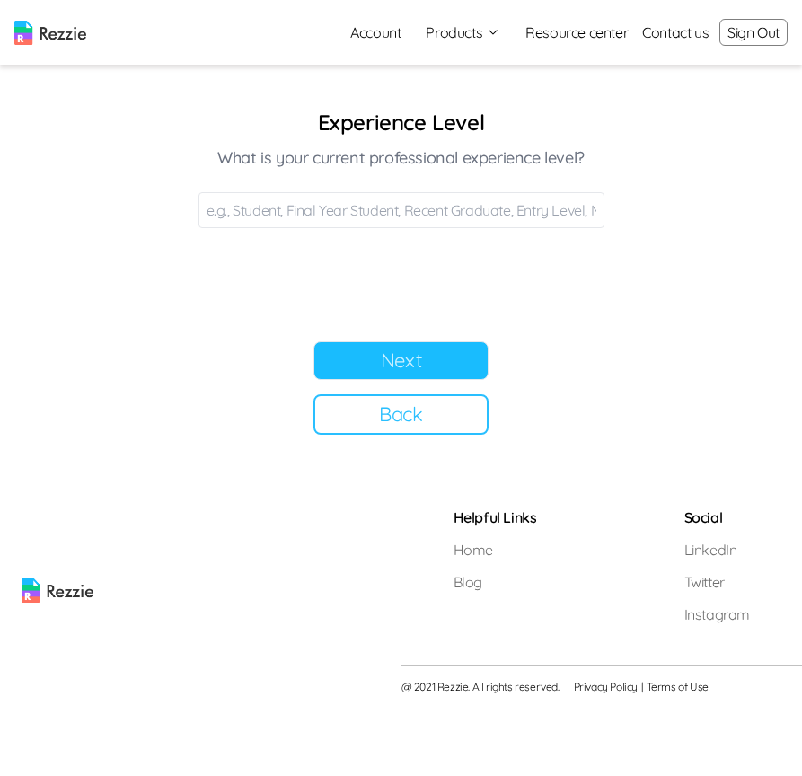
click at [342, 214] on input at bounding box center [401, 210] width 406 height 36
type input "Final year"
click at [400, 357] on button "Next" at bounding box center [400, 360] width 175 height 39
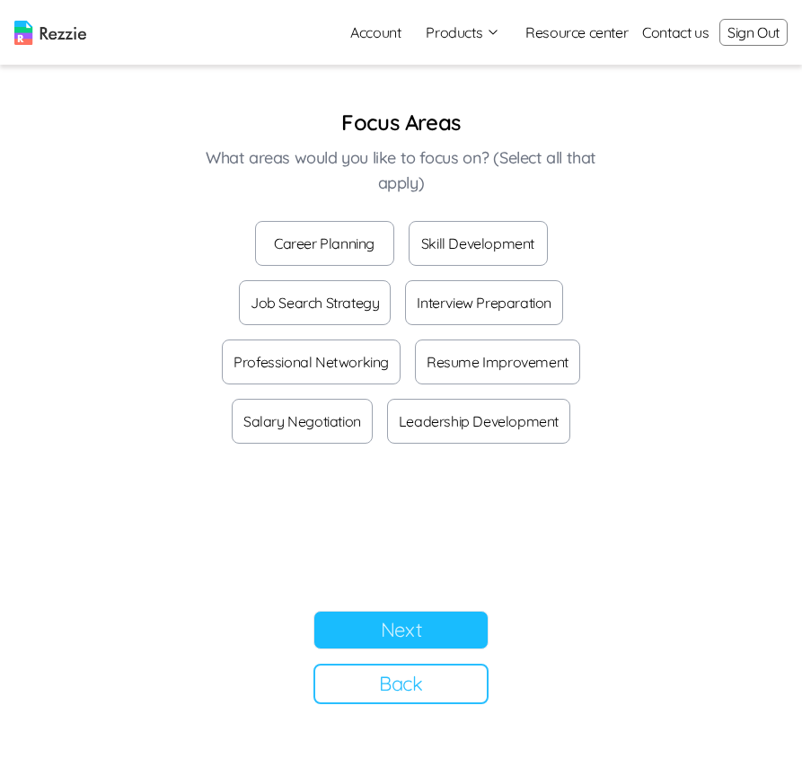
click at [281, 256] on button "Career Planning" at bounding box center [324, 243] width 139 height 45
click at [423, 634] on button "Next" at bounding box center [400, 629] width 175 height 39
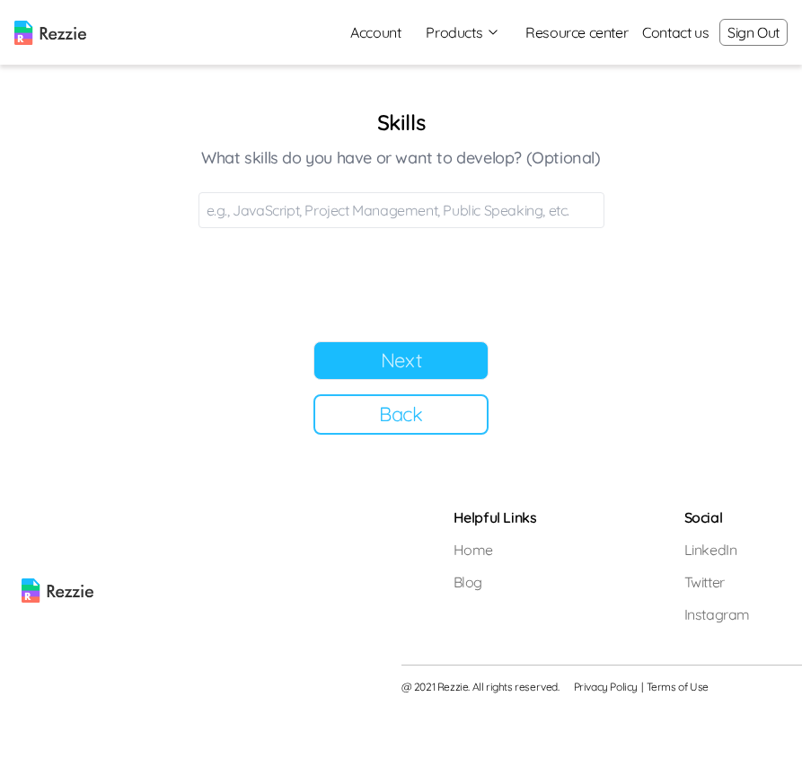
click at [387, 209] on input at bounding box center [401, 210] width 406 height 36
type input "j"
type input "Java"
click at [439, 375] on button "Next" at bounding box center [400, 360] width 175 height 39
click at [292, 206] on input at bounding box center [401, 210] width 406 height 36
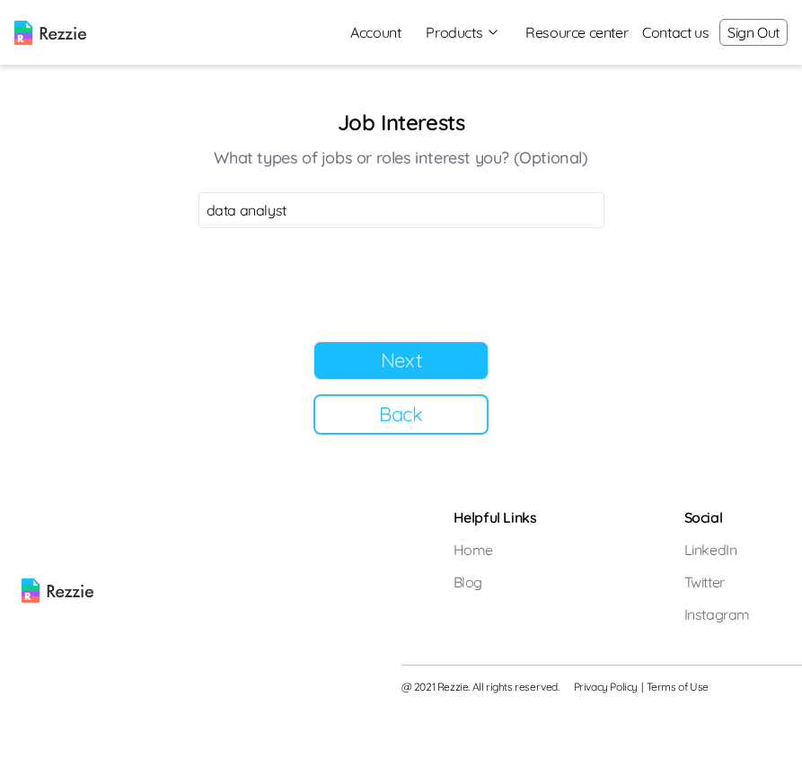
type input "data analyst"
click at [396, 375] on button "Next" at bounding box center [400, 360] width 175 height 39
click at [361, 215] on input at bounding box center [401, 210] width 406 height 36
type input "Promotion"
click at [429, 369] on button "Next" at bounding box center [400, 360] width 175 height 39
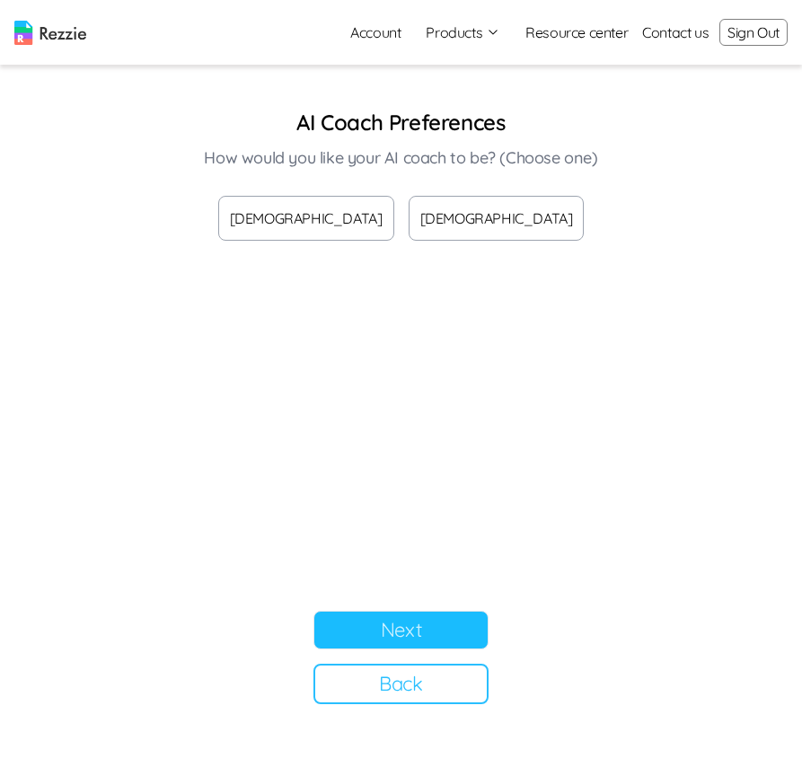
click at [429, 211] on button "[DEMOGRAPHIC_DATA]" at bounding box center [496, 218] width 176 height 45
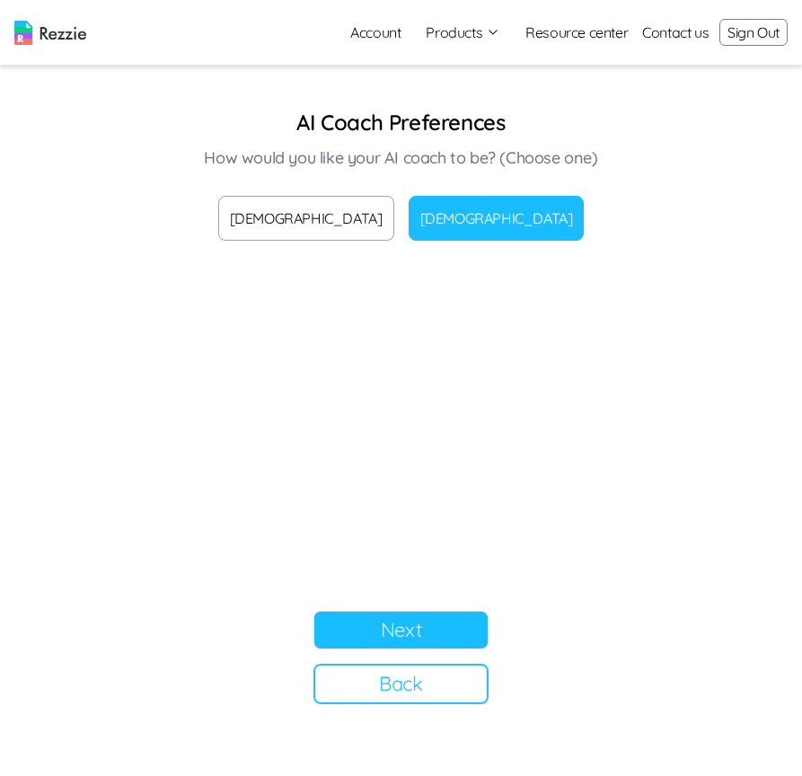
click at [392, 618] on button "Next" at bounding box center [400, 629] width 175 height 39
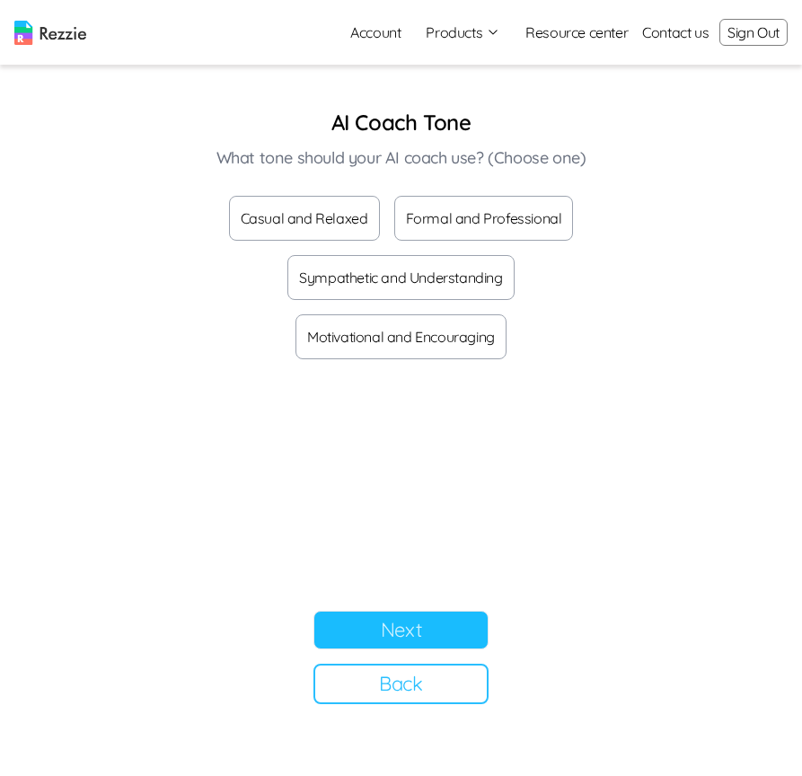
click at [318, 211] on button "Casual and Relaxed" at bounding box center [304, 218] width 151 height 45
click at [400, 639] on button "Next" at bounding box center [400, 629] width 175 height 39
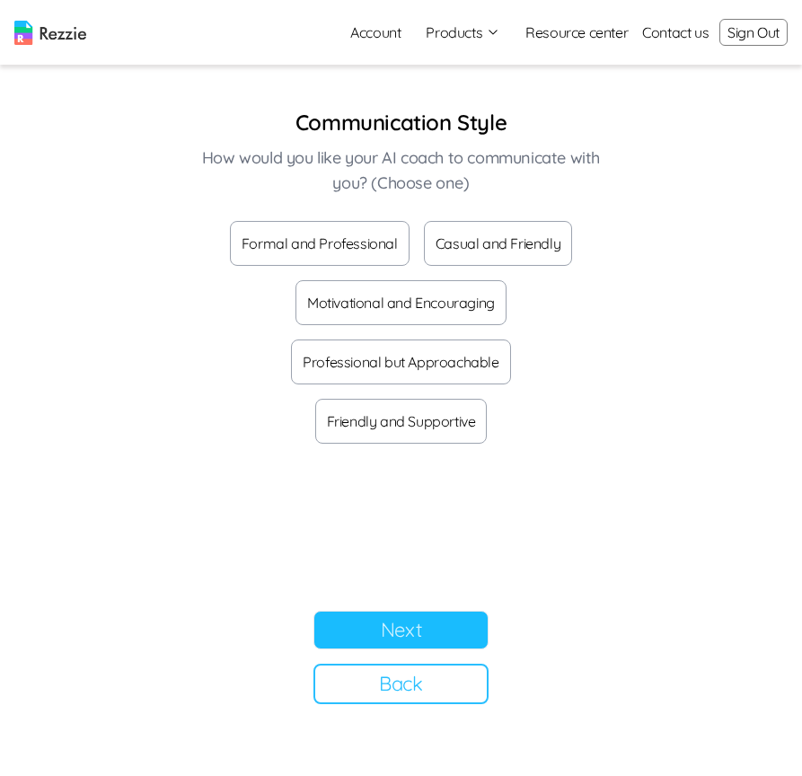
click at [333, 232] on button "Formal and Professional" at bounding box center [320, 243] width 180 height 45
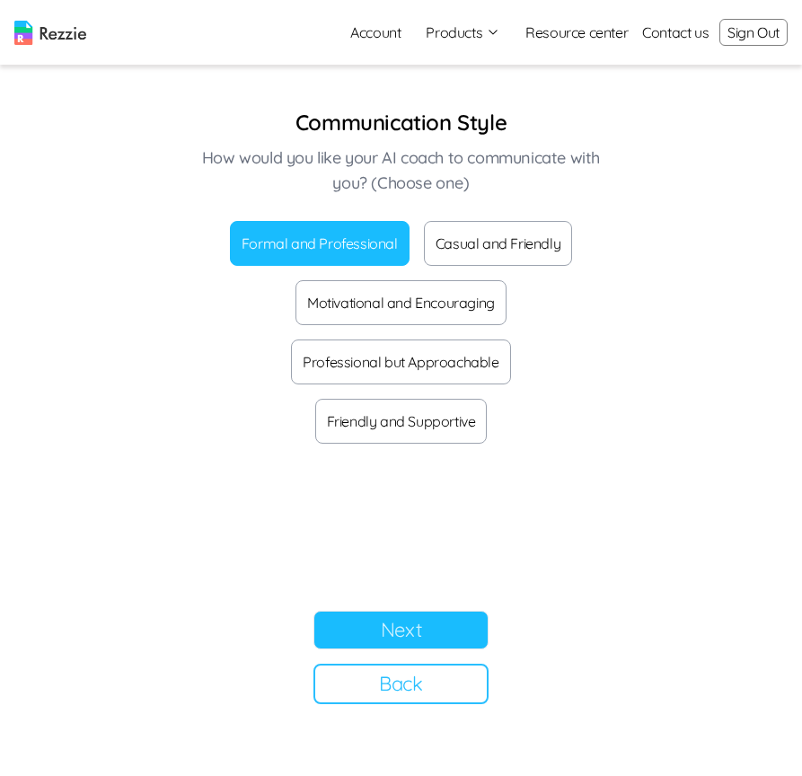
click at [409, 626] on button "Next" at bounding box center [400, 629] width 175 height 39
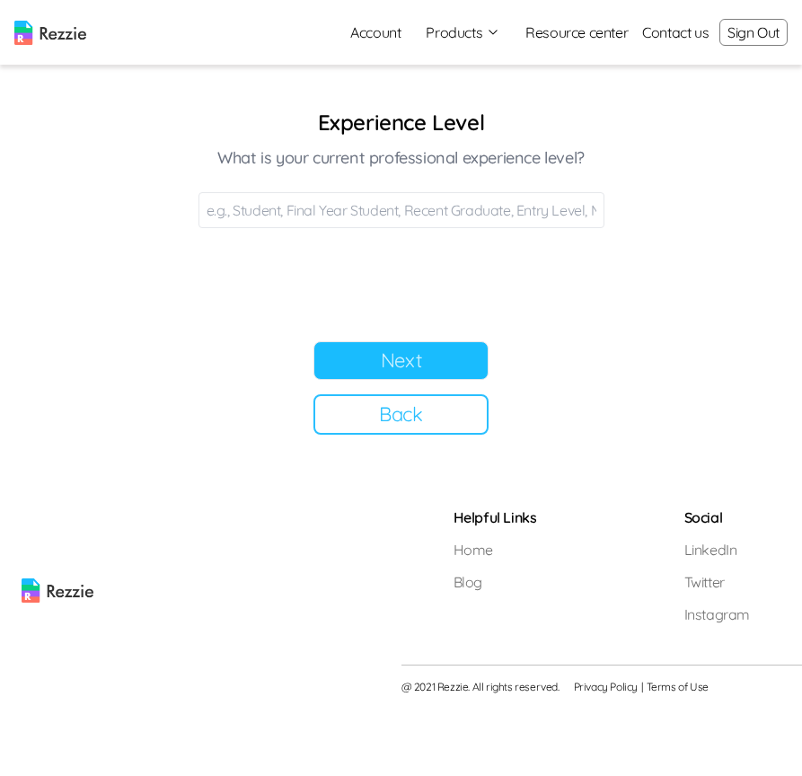
click at [417, 212] on input at bounding box center [401, 210] width 406 height 36
type input "Final year"
click at [441, 369] on button "Next" at bounding box center [400, 360] width 175 height 39
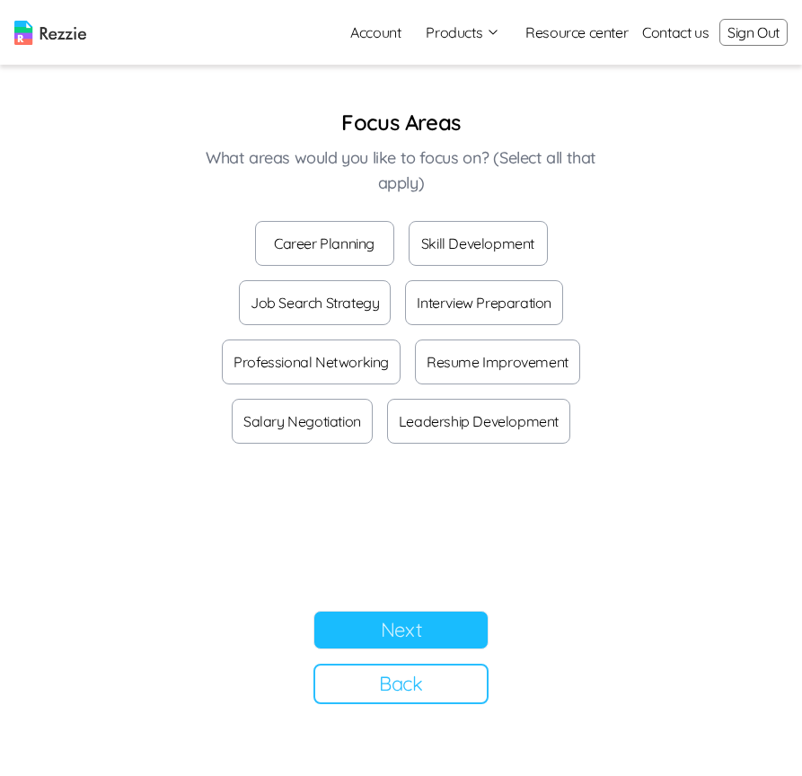
click at [362, 250] on button "Career Planning" at bounding box center [324, 243] width 139 height 45
click at [402, 621] on button "Next" at bounding box center [400, 629] width 175 height 39
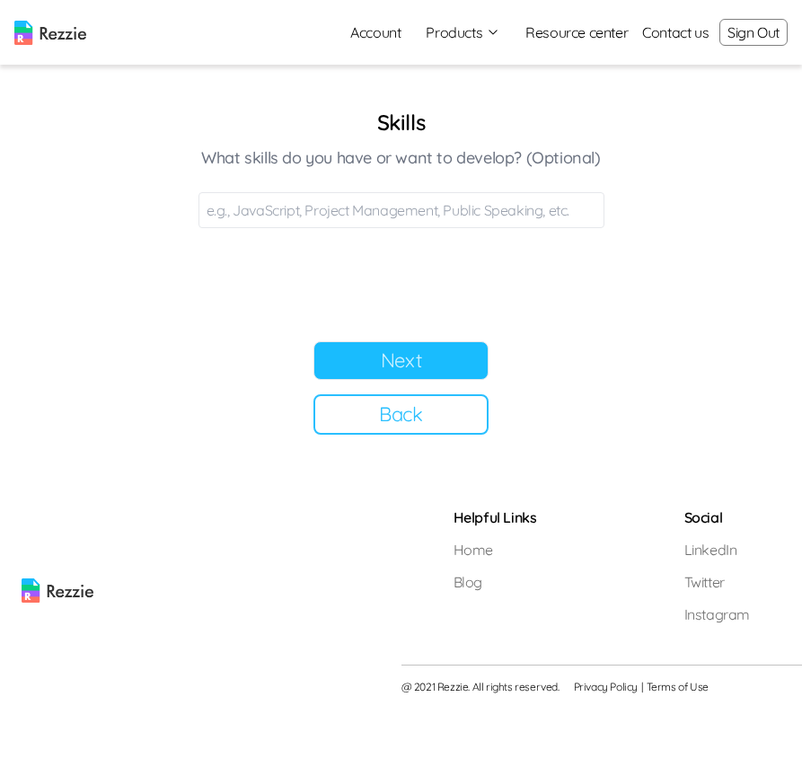
click at [356, 206] on input at bounding box center [401, 210] width 406 height 36
type input "Java"
click at [384, 367] on button "Next" at bounding box center [400, 360] width 175 height 39
click at [302, 206] on input at bounding box center [401, 210] width 406 height 36
type input "data analyst"
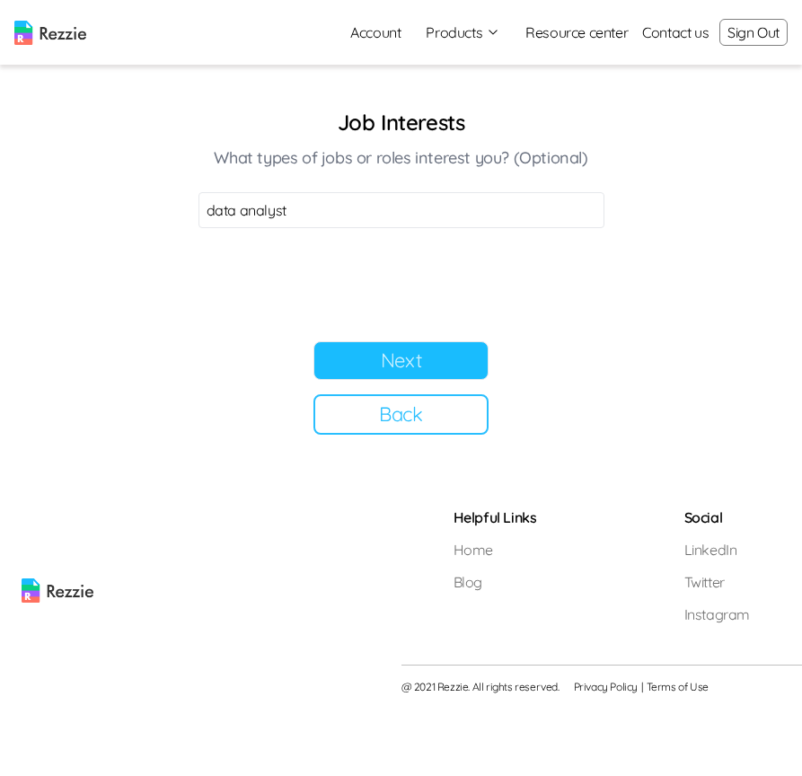
click at [371, 338] on section "Job Interests What types of jobs or roles interest you? (Optional) data analyst…" at bounding box center [401, 271] width 449 height 327
click at [377, 349] on button "Next" at bounding box center [400, 360] width 175 height 39
click at [314, 206] on input at bounding box center [401, 210] width 406 height 36
type input "Promotion"
click at [454, 353] on button "Next" at bounding box center [400, 360] width 175 height 39
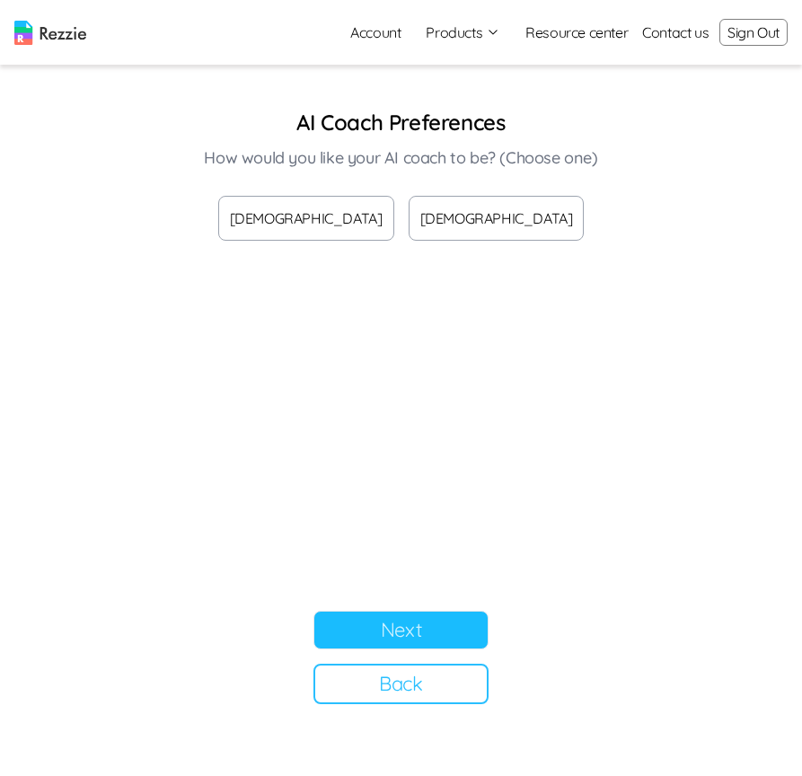
click at [499, 215] on button "[DEMOGRAPHIC_DATA]" at bounding box center [496, 218] width 176 height 45
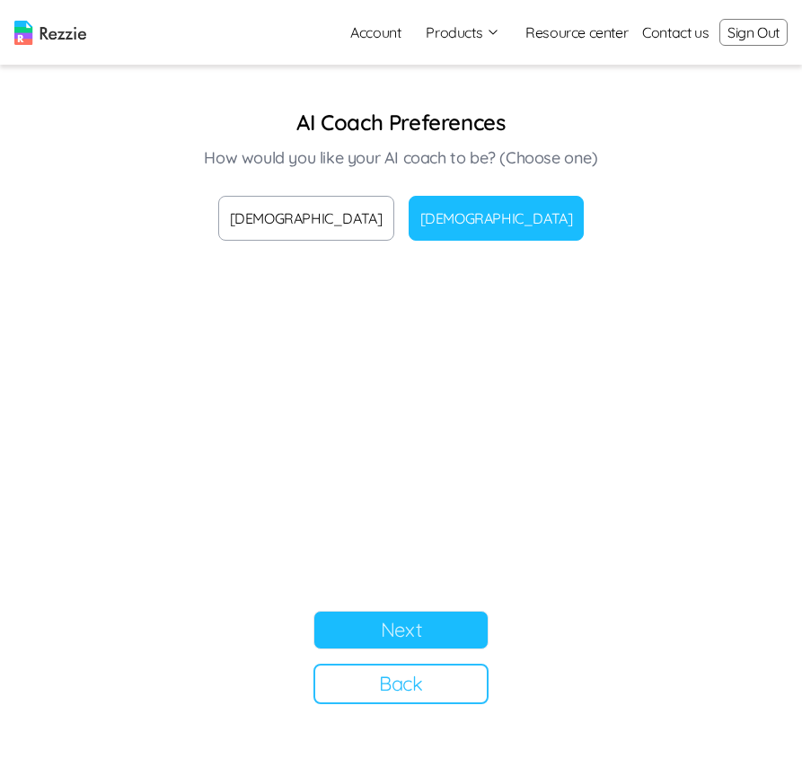
click at [417, 617] on button "Next" at bounding box center [400, 629] width 175 height 39
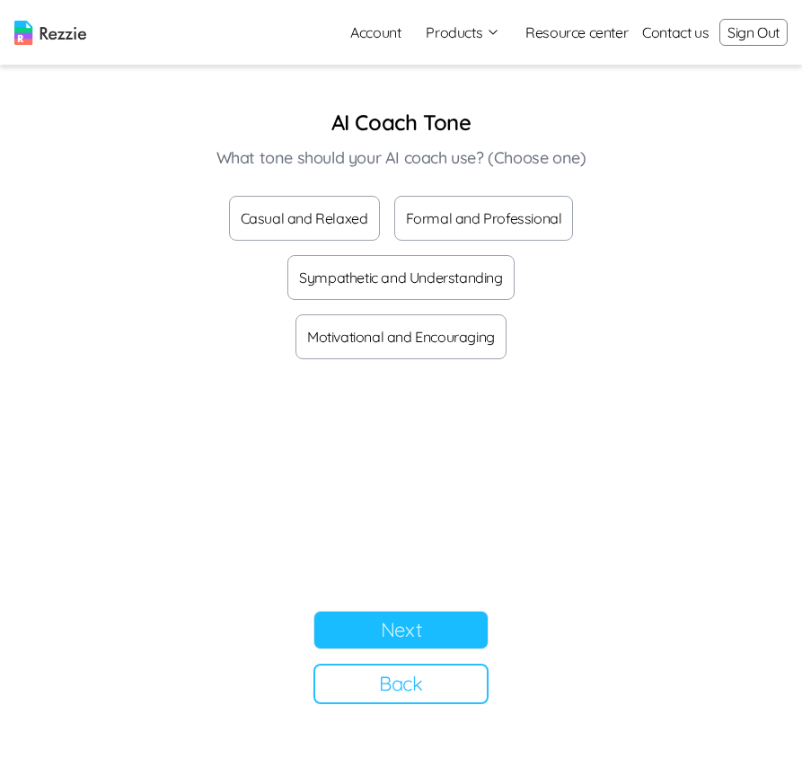
click at [299, 191] on div "AI Coach Tone What tone should your AI coach use? (Choose one) Casual and Relax…" at bounding box center [401, 233] width 406 height 251
click at [299, 225] on button "Casual and Relaxed" at bounding box center [304, 218] width 151 height 45
click at [430, 631] on button "Next" at bounding box center [400, 629] width 175 height 39
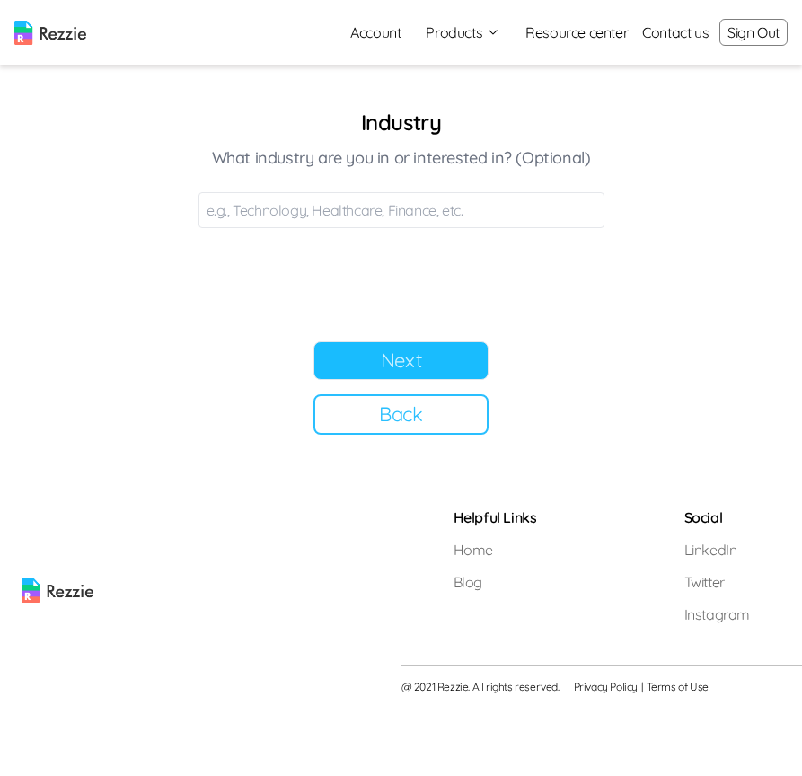
click at [331, 209] on input at bounding box center [401, 210] width 406 height 36
type input "Tech"
click at [443, 355] on button "Next" at bounding box center [400, 360] width 175 height 39
